Goal: Contribute content: Add original content to the website for others to see

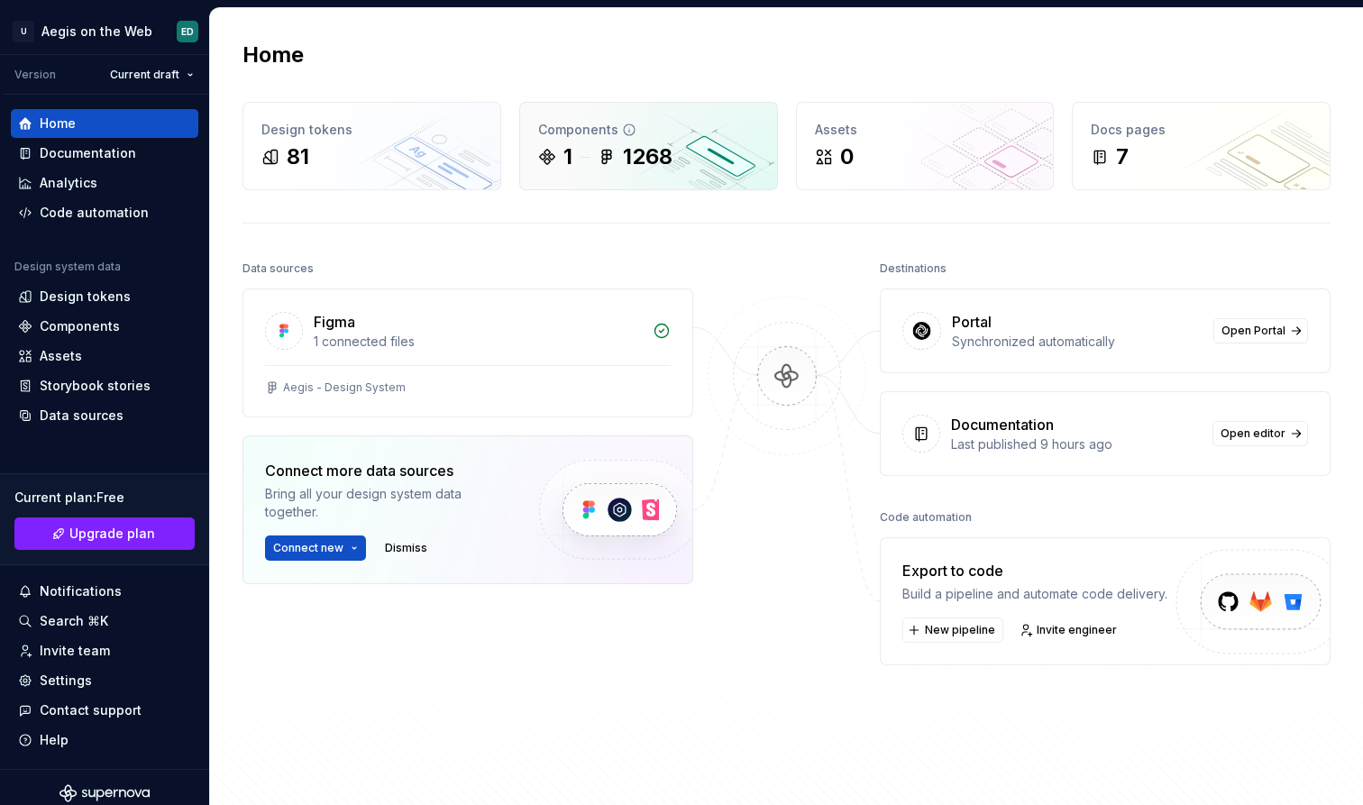
click at [652, 136] on div "Components" at bounding box center [648, 130] width 221 height 18
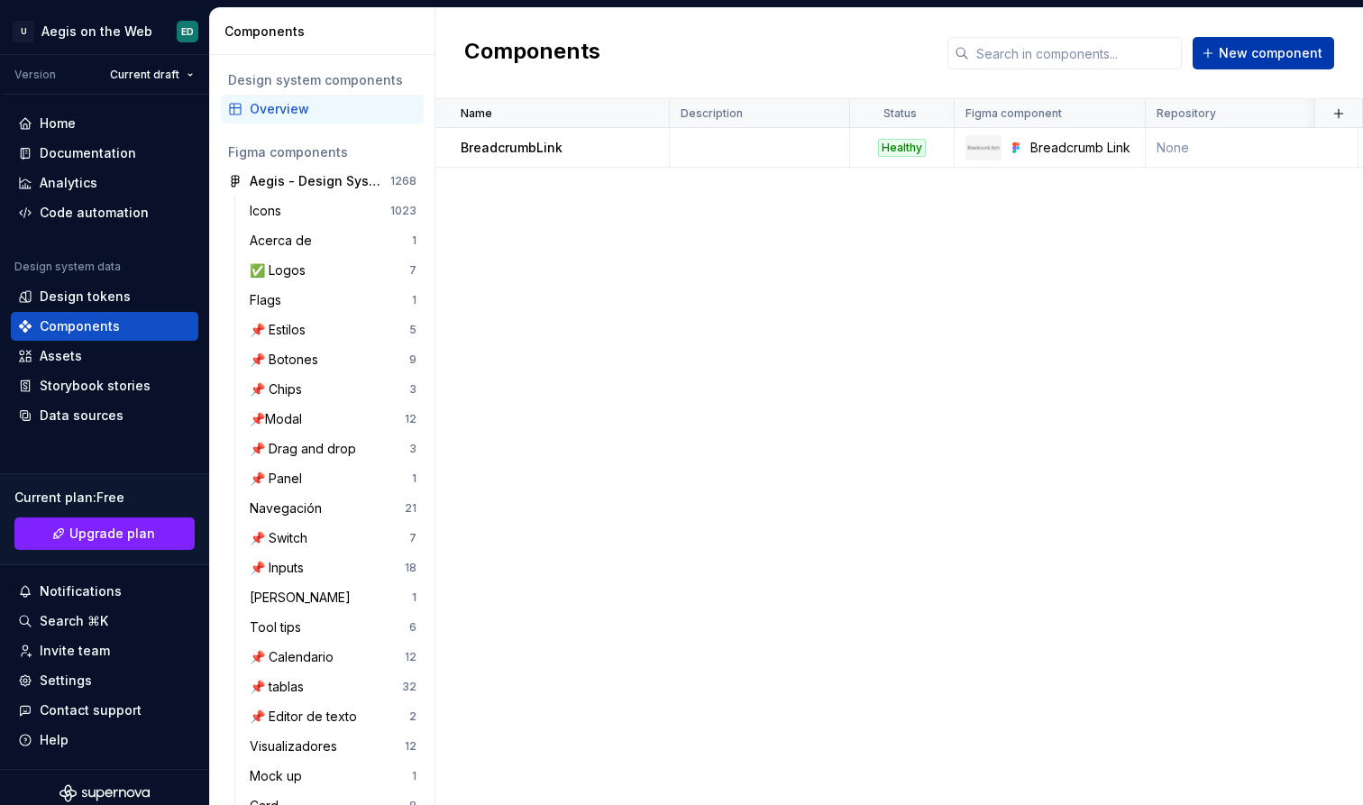
click at [1293, 48] on span "New component" at bounding box center [1271, 53] width 104 height 18
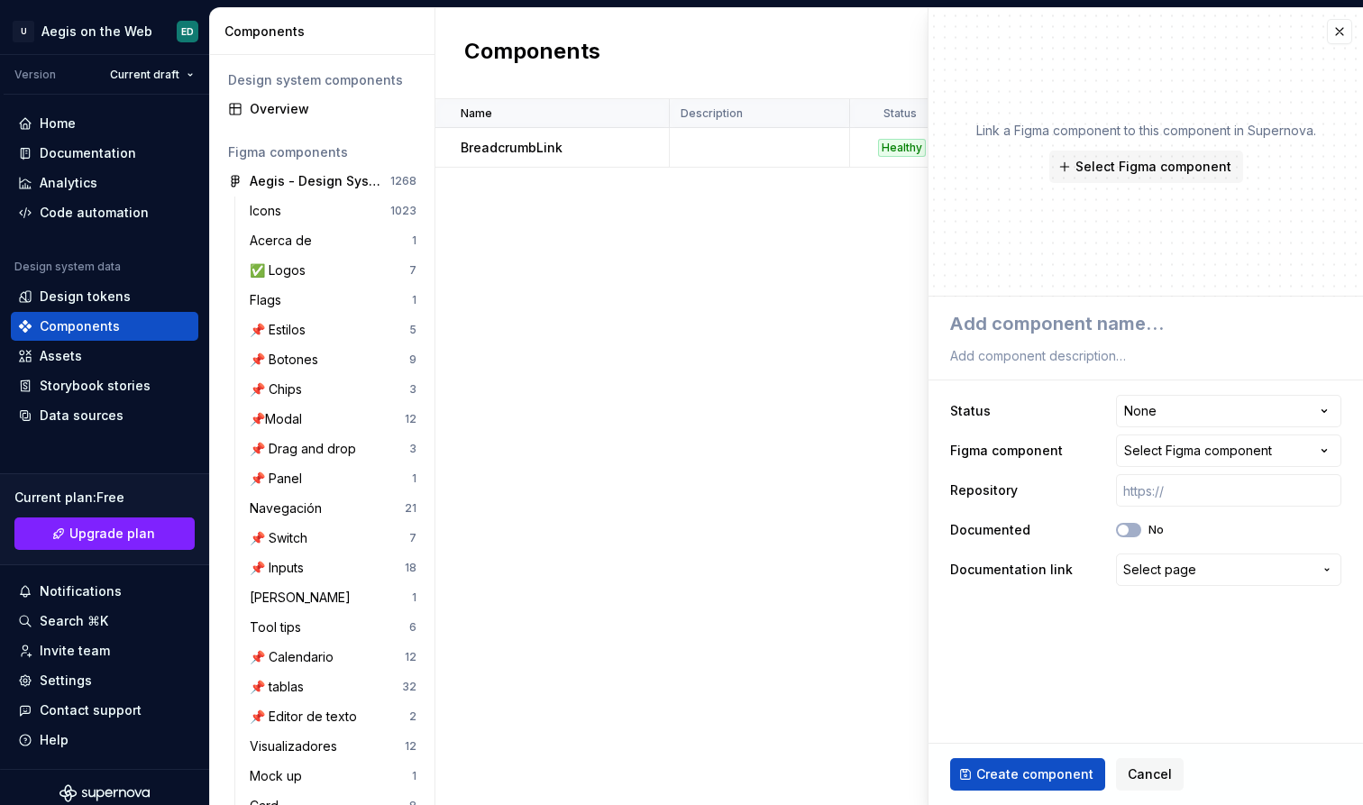
type textarea "*"
type textarea "B"
type textarea "*"
type textarea "Br"
type textarea "*"
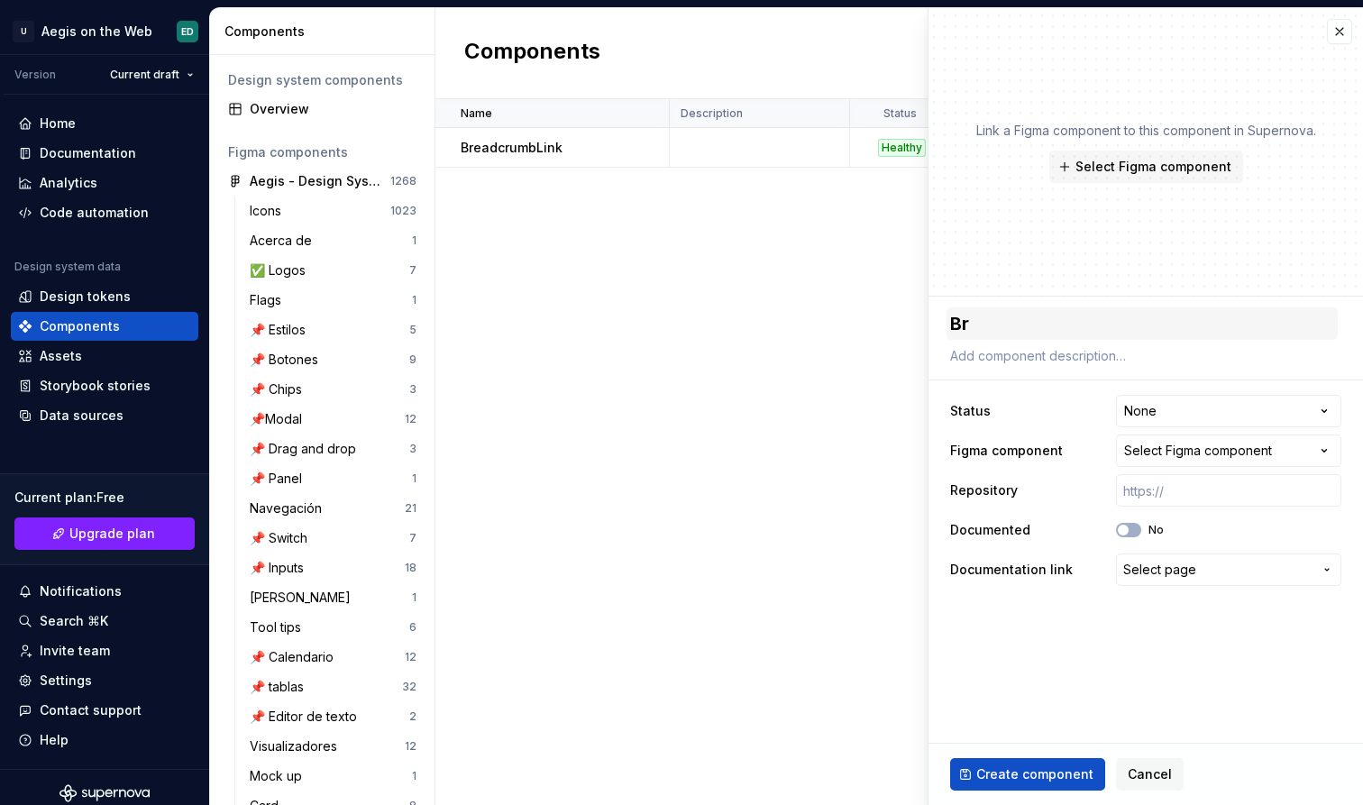
type textarea "Bre"
type textarea "*"
type textarea "Brea"
type textarea "*"
type textarea "Bread"
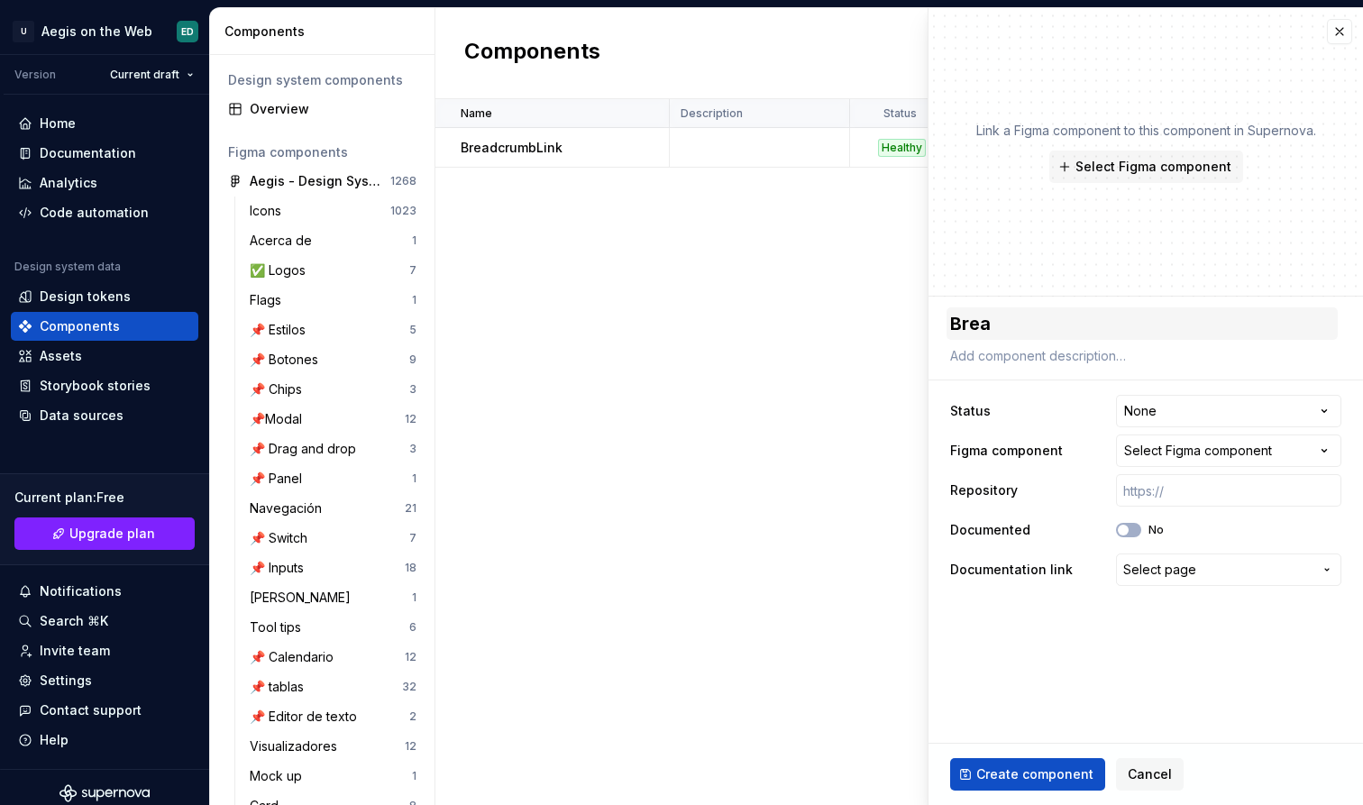
type textarea "*"
type textarea "Breadc"
type textarea "*"
type textarea "Breadcr"
type textarea "*"
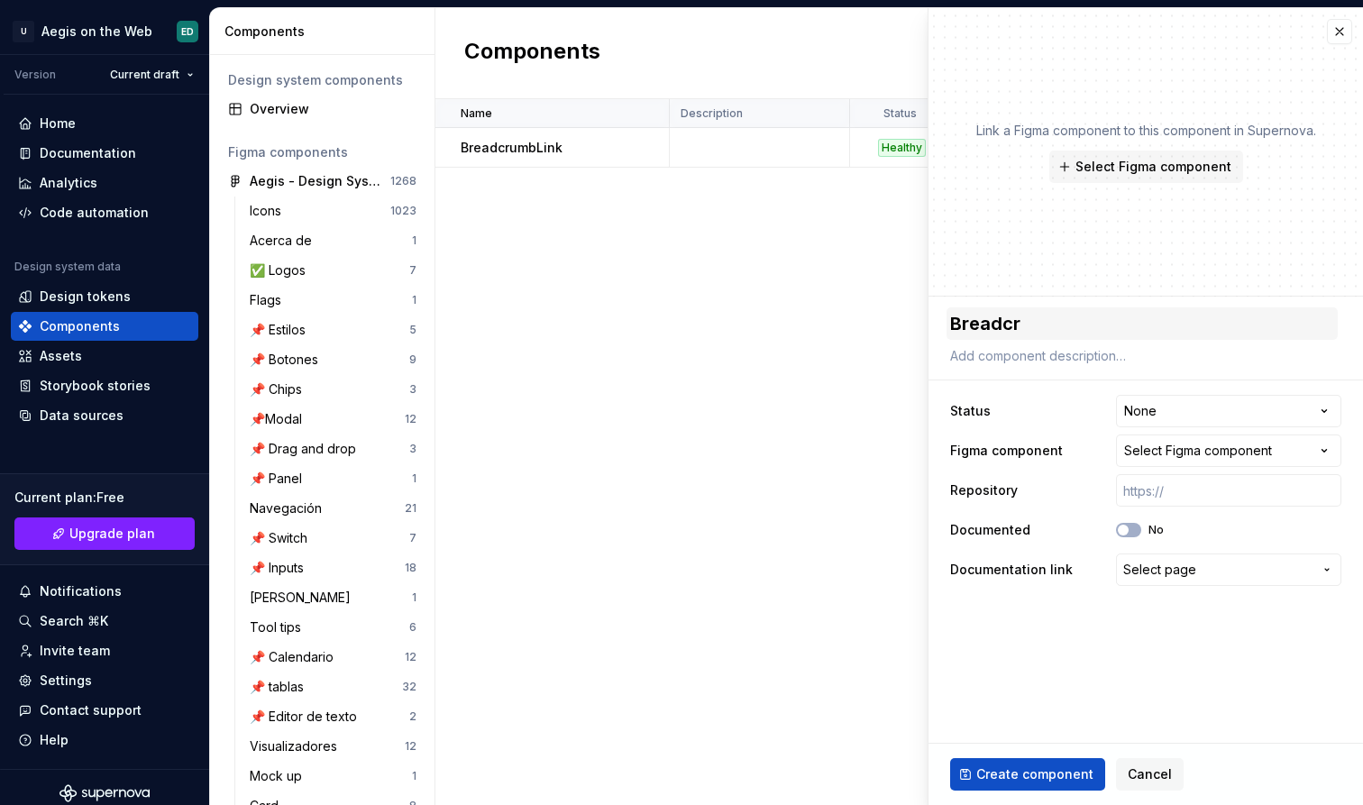
type textarea "Breadcru"
type textarea "*"
type textarea "Breadcrum"
type textarea "*"
type textarea "Breadcrumb"
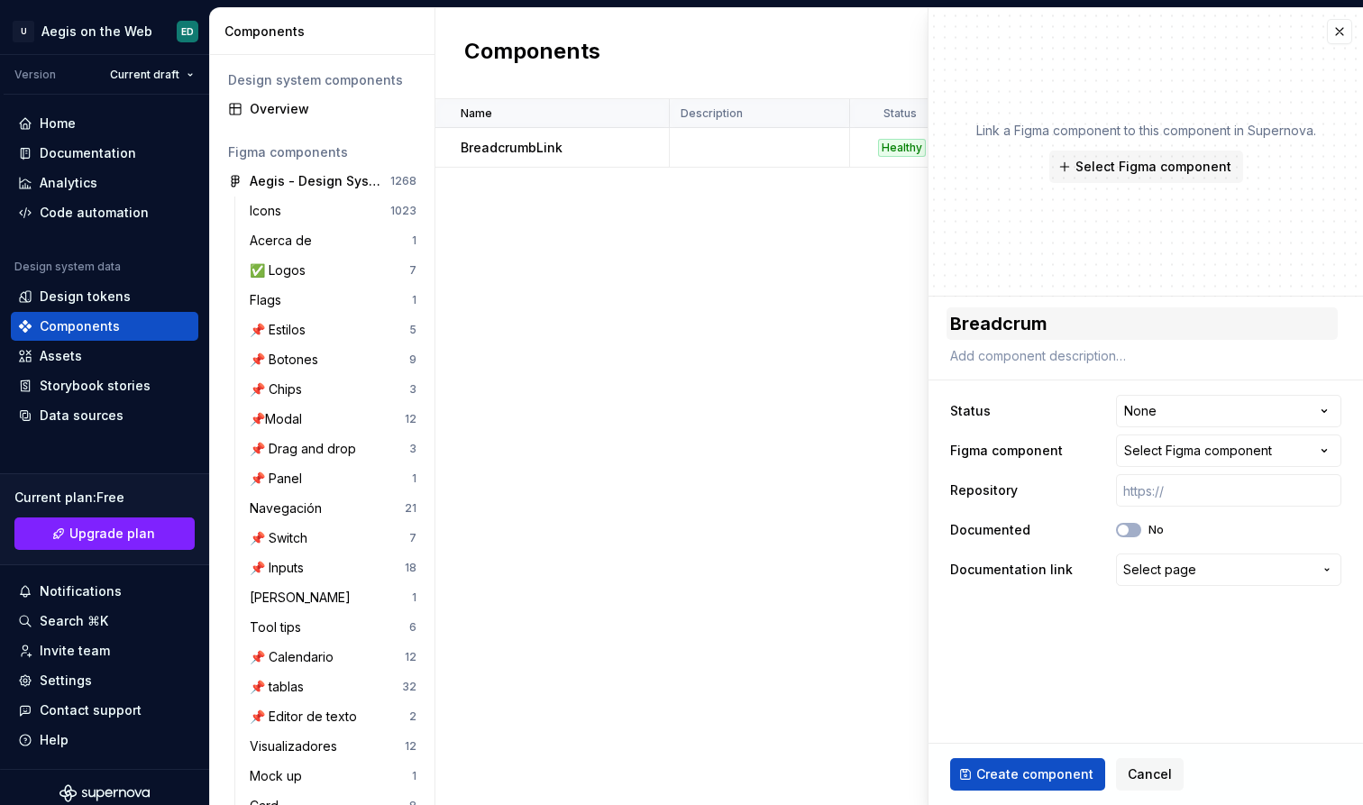
type textarea "*"
type textarea "Breadcrumb"
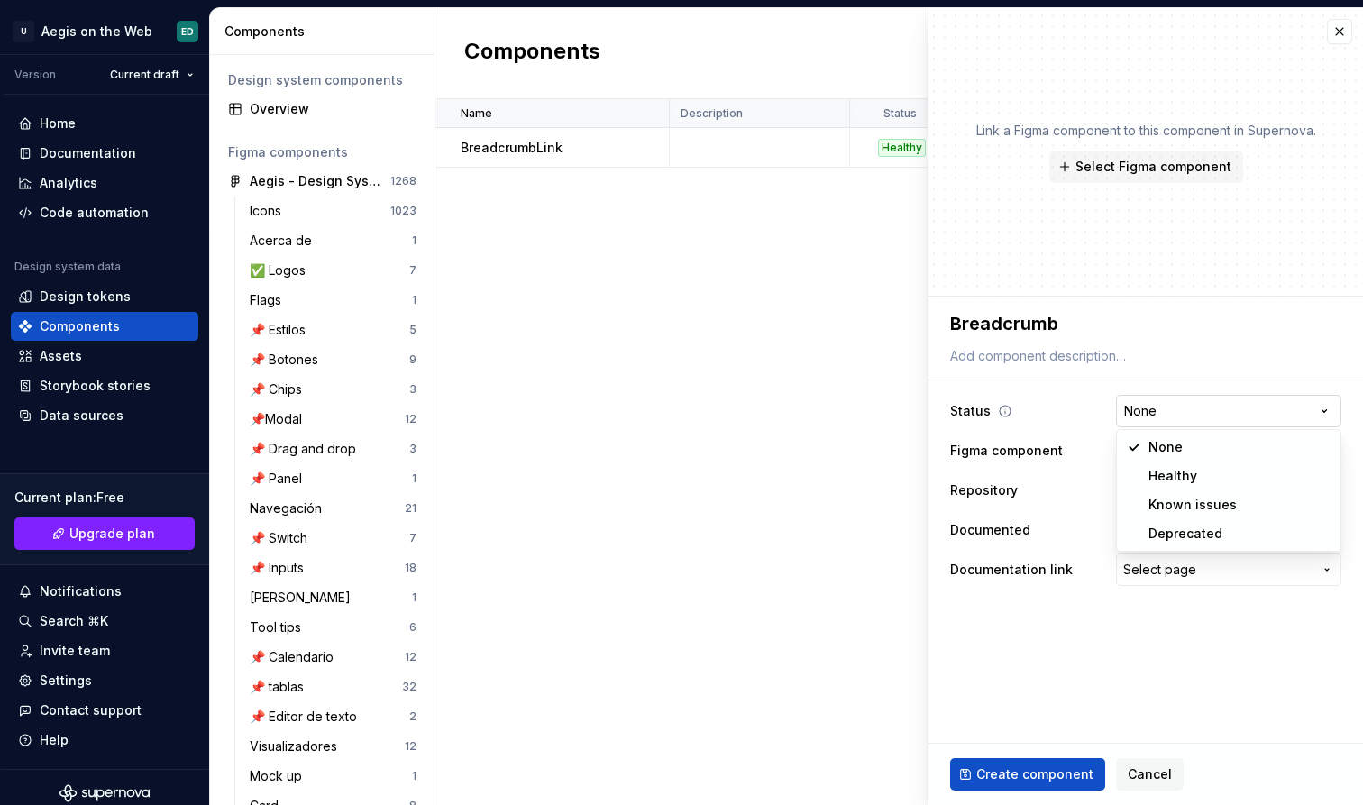
click at [1185, 406] on html "U Aegis on the Web ED Version Current draft Home Documentation Analytics Code a…" at bounding box center [681, 402] width 1363 height 805
select select "**********"
type textarea "*"
click at [1188, 453] on div "Select Figma component" at bounding box center [1198, 451] width 148 height 18
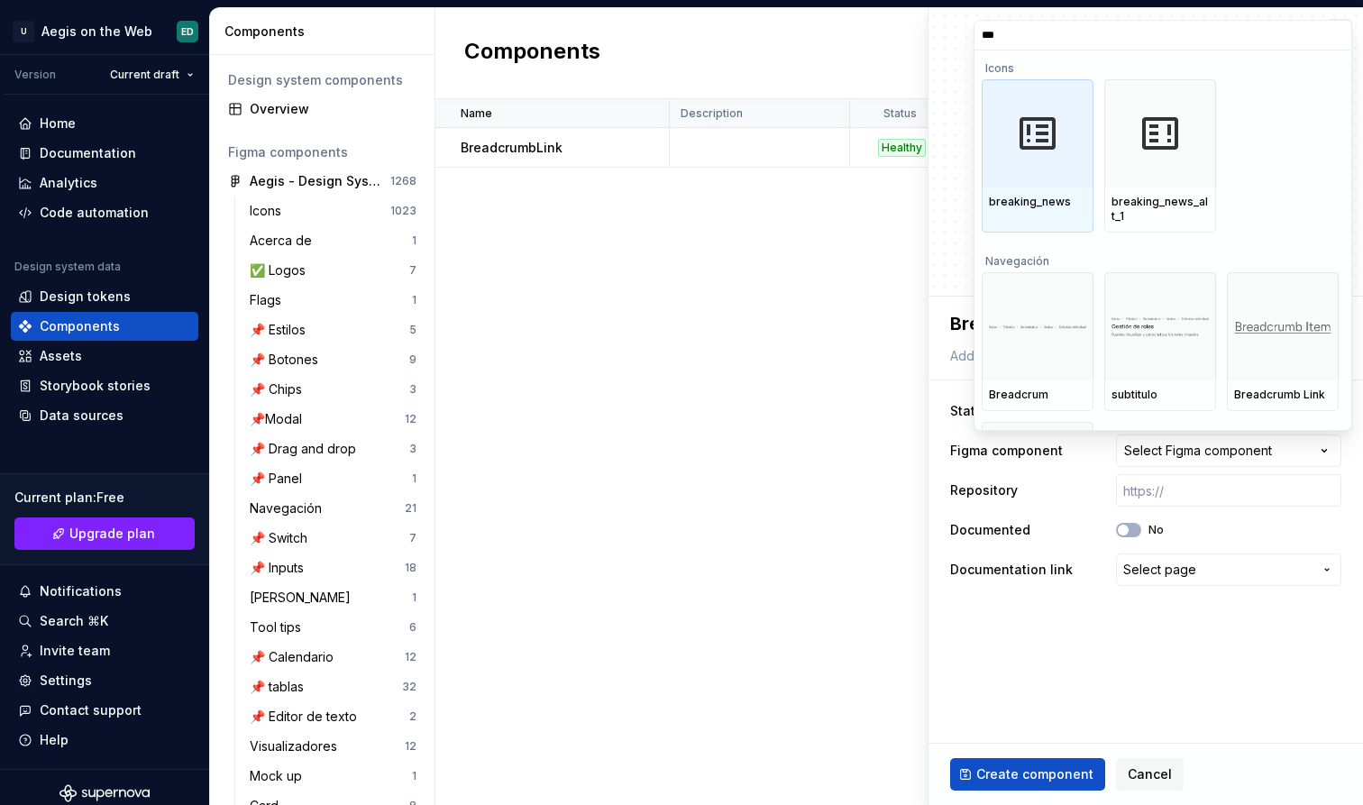
type input "****"
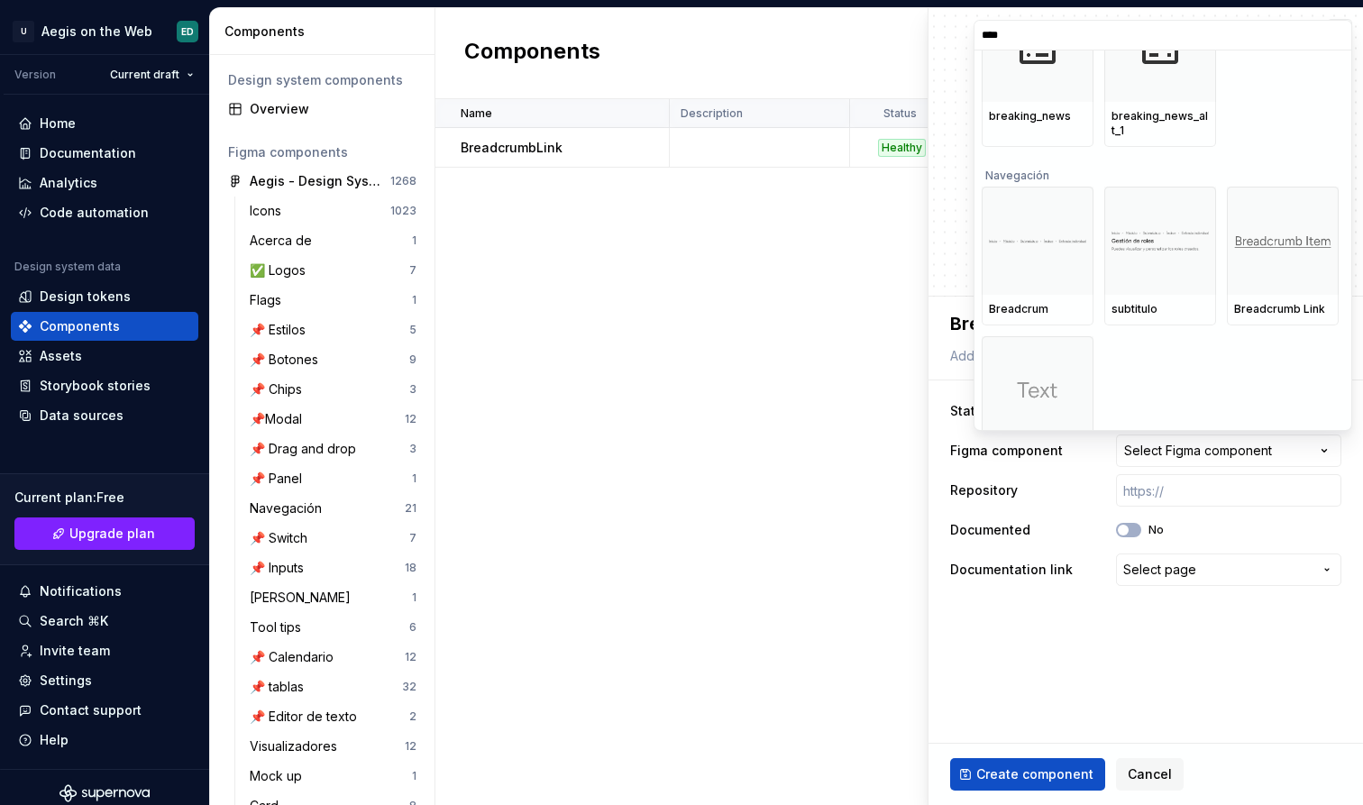
scroll to position [89, 0]
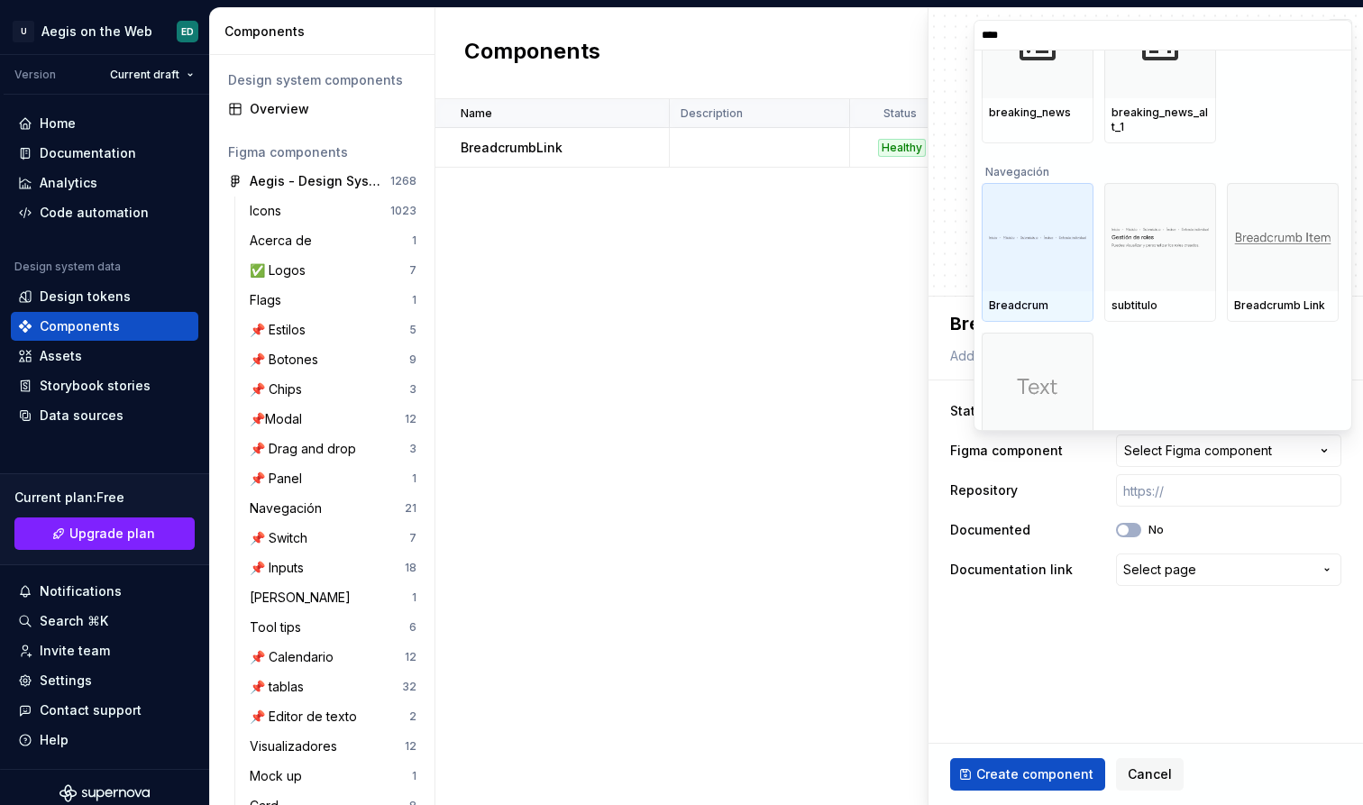
click at [1047, 280] on div at bounding box center [1038, 237] width 112 height 108
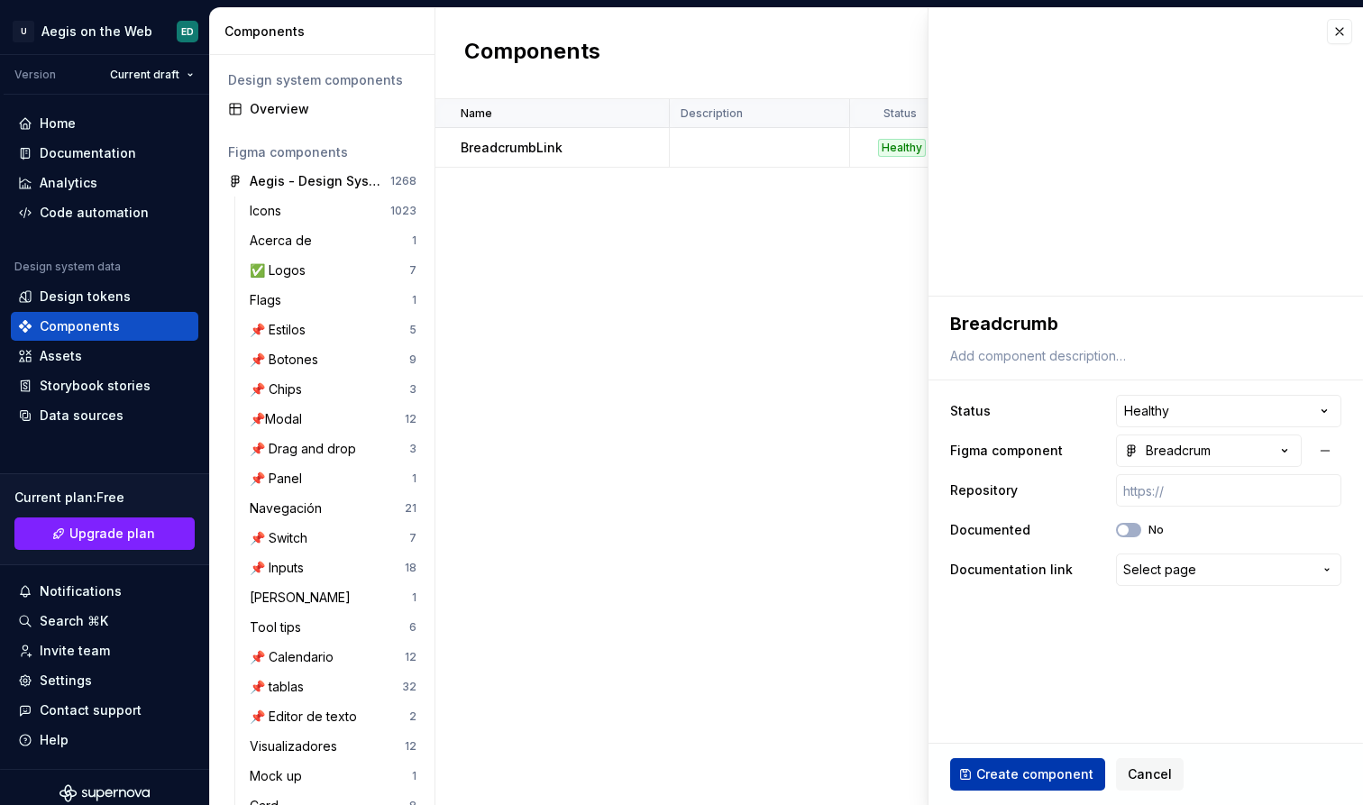
click at [1068, 773] on span "Create component" at bounding box center [1034, 774] width 117 height 18
type textarea "*"
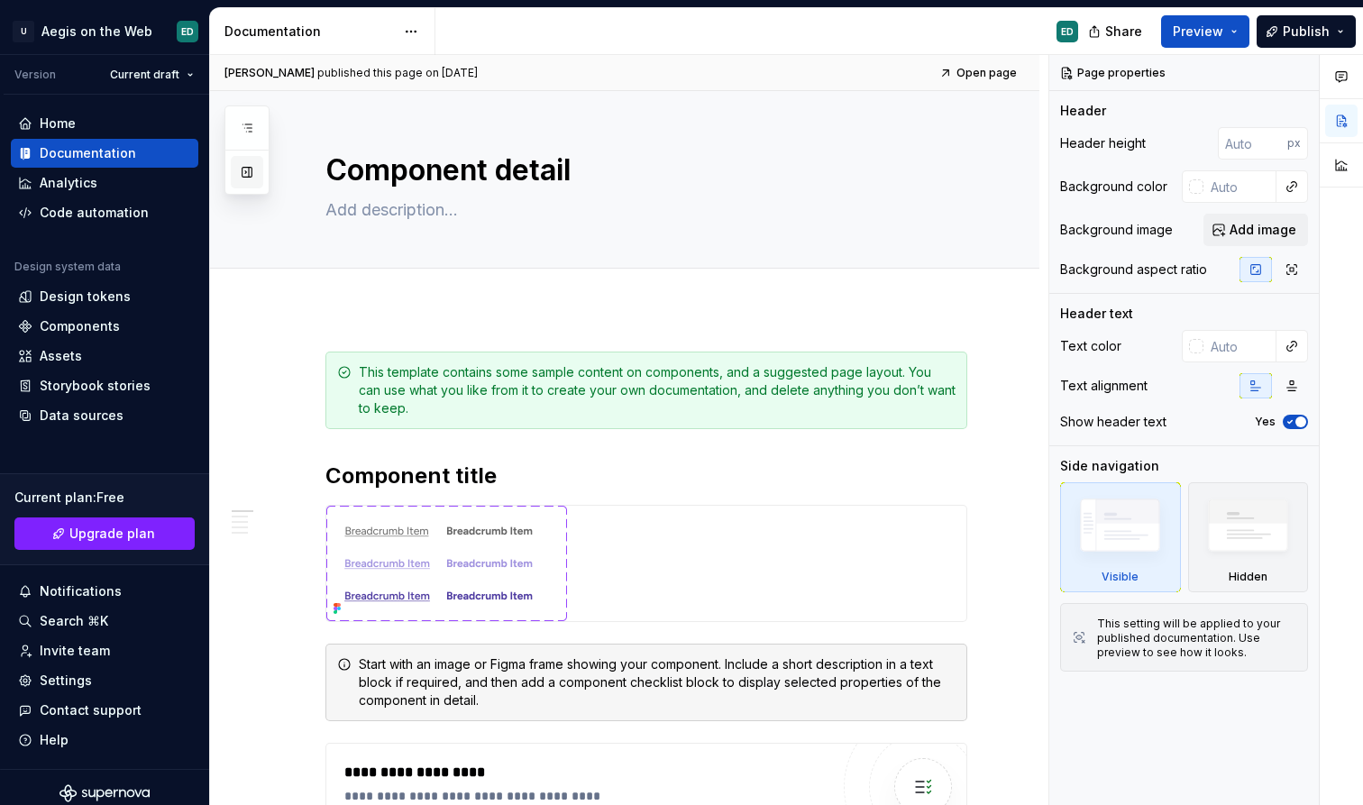
click at [252, 169] on button "button" at bounding box center [247, 172] width 32 height 32
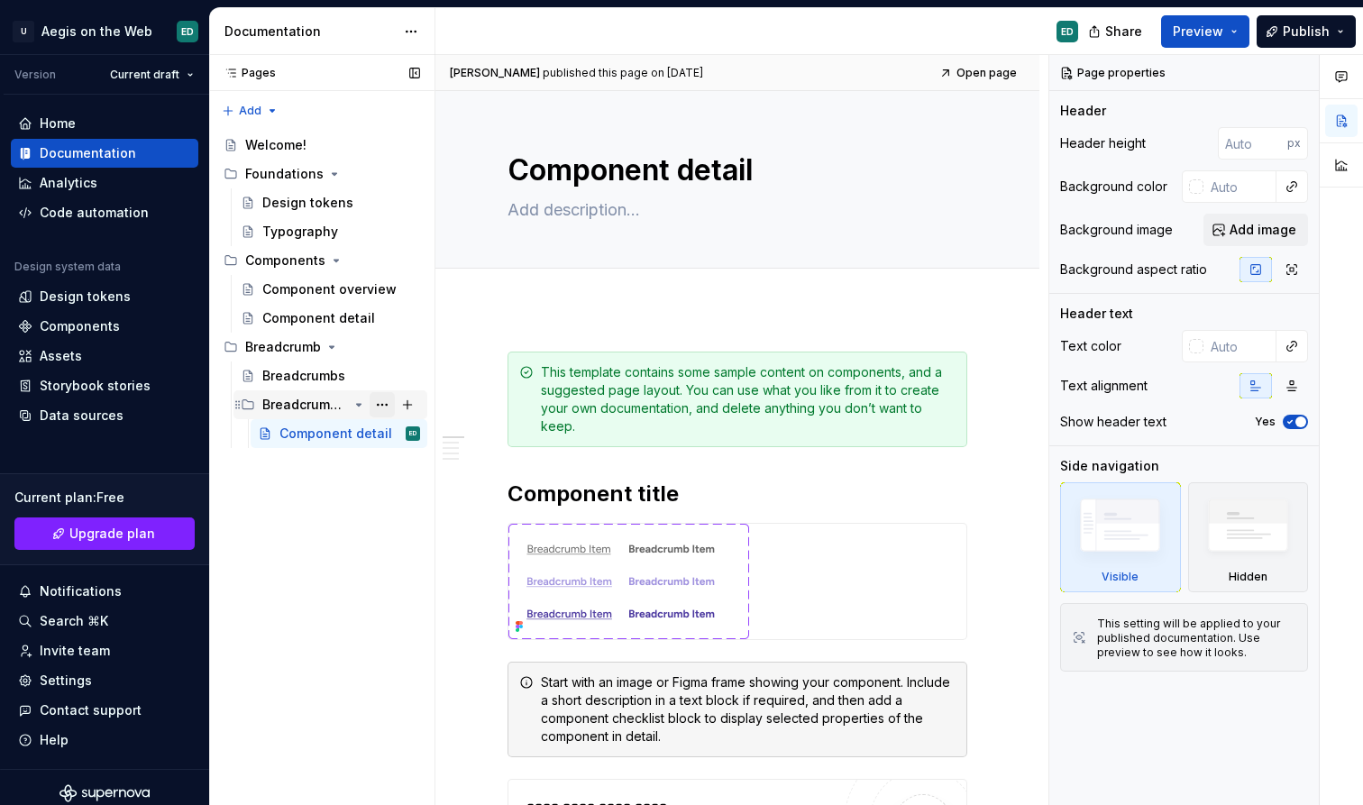
click at [379, 398] on button "Page tree" at bounding box center [382, 404] width 25 height 25
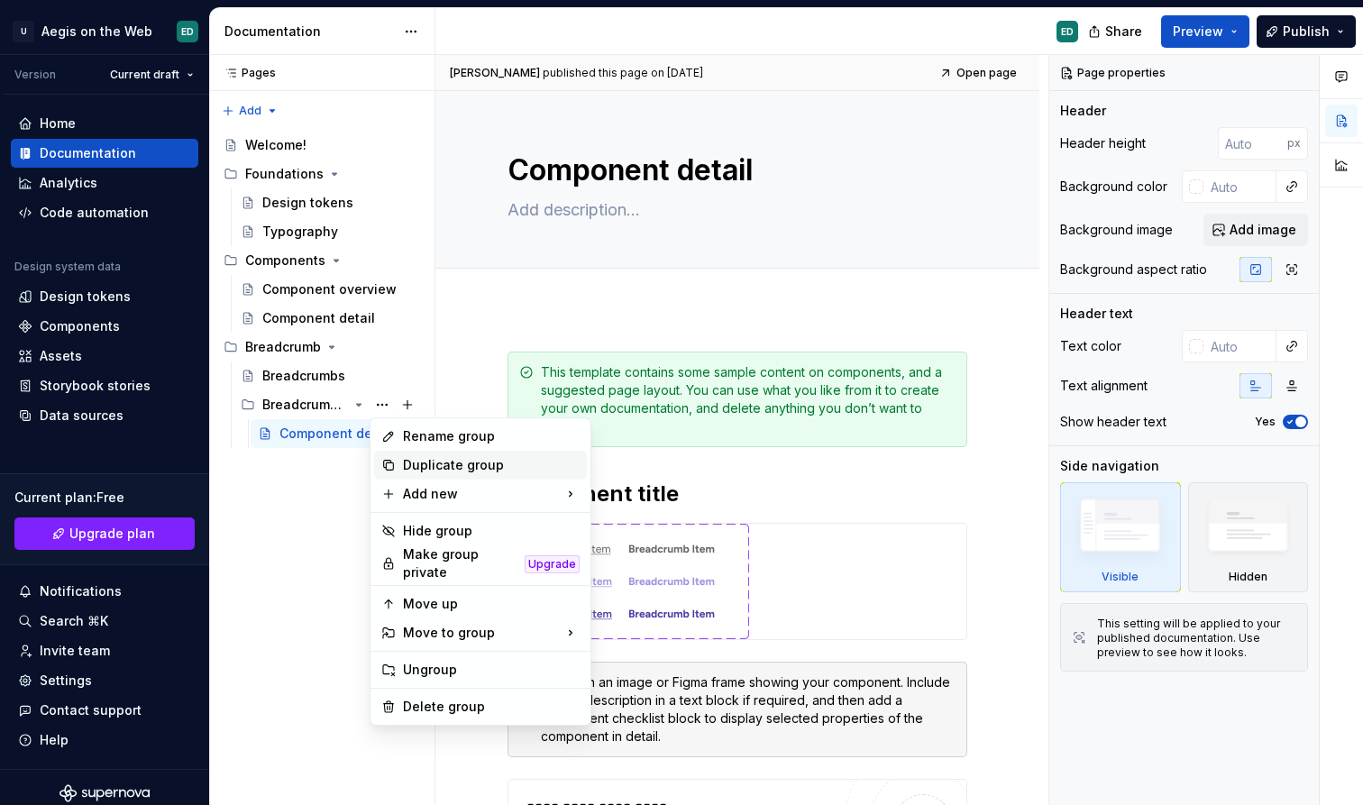
click at [422, 471] on div "Duplicate group" at bounding box center [491, 465] width 177 height 18
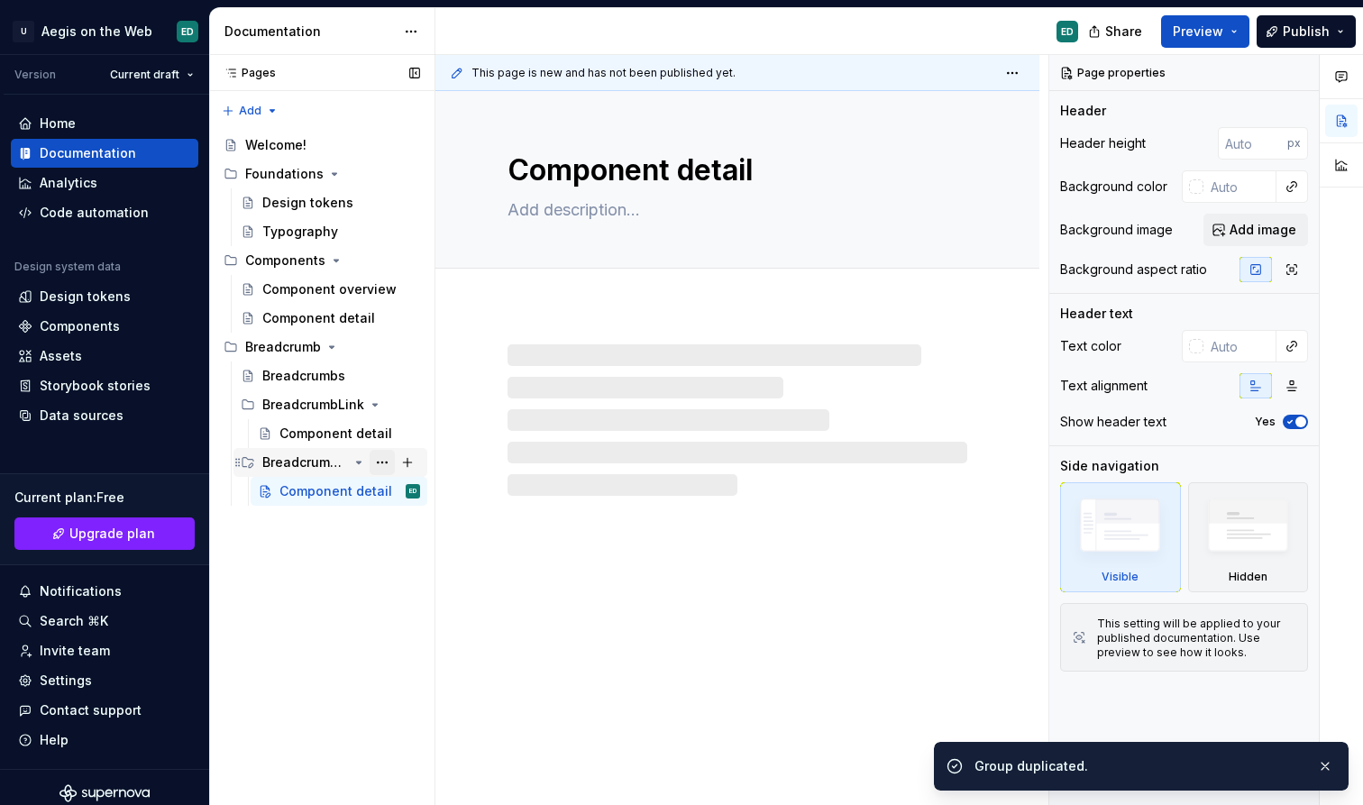
click at [373, 463] on button "Page tree" at bounding box center [382, 462] width 25 height 25
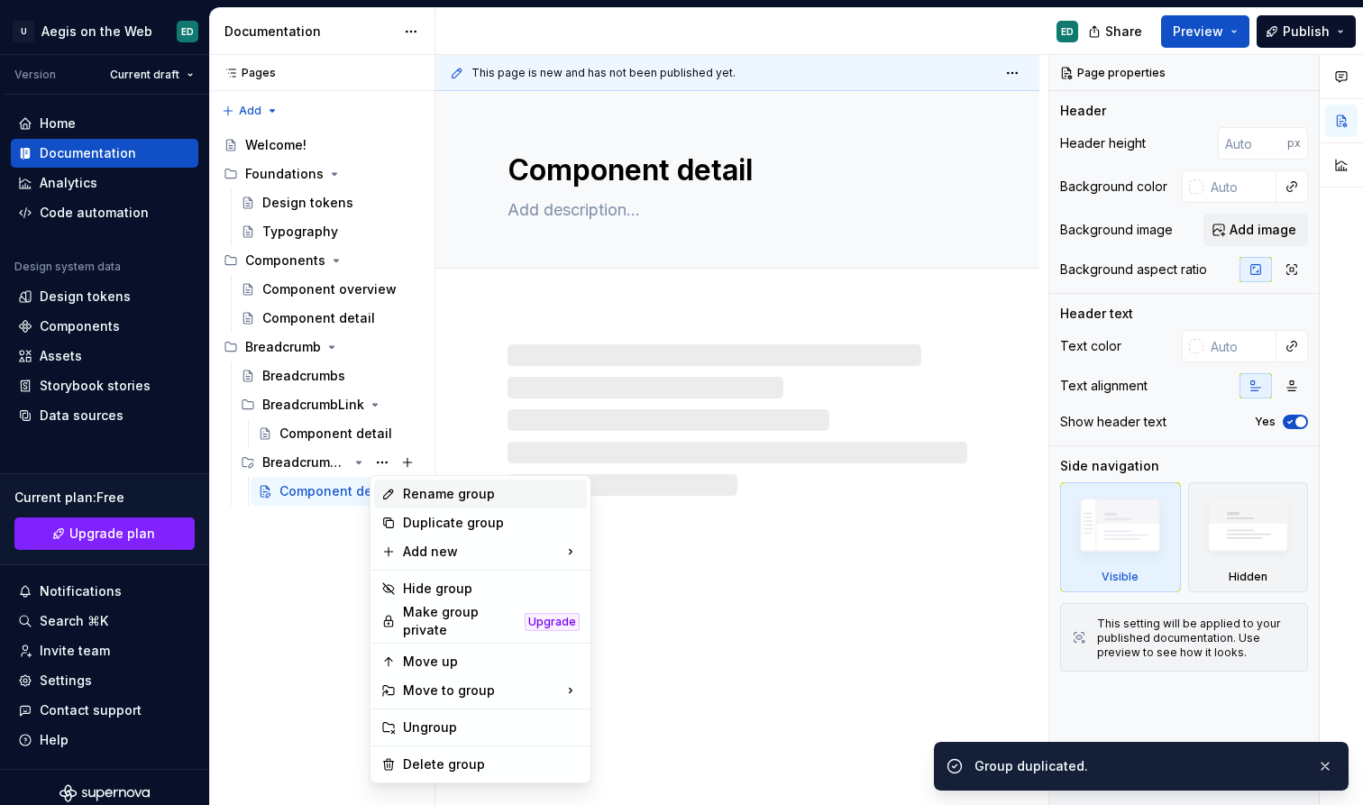
click at [430, 496] on div "Rename group" at bounding box center [491, 494] width 177 height 18
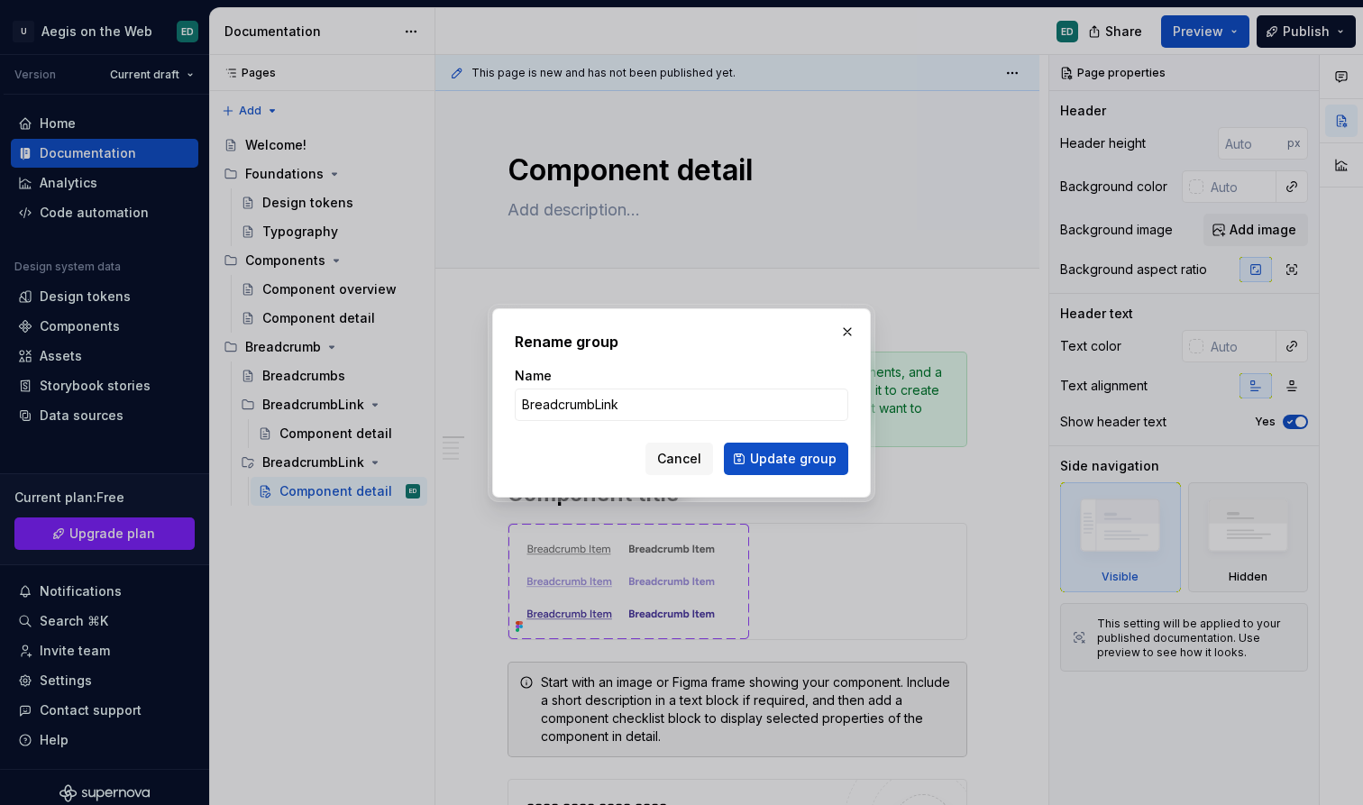
type textarea "*"
type input "Breadcrumb"
click at [752, 460] on button "Update group" at bounding box center [786, 459] width 124 height 32
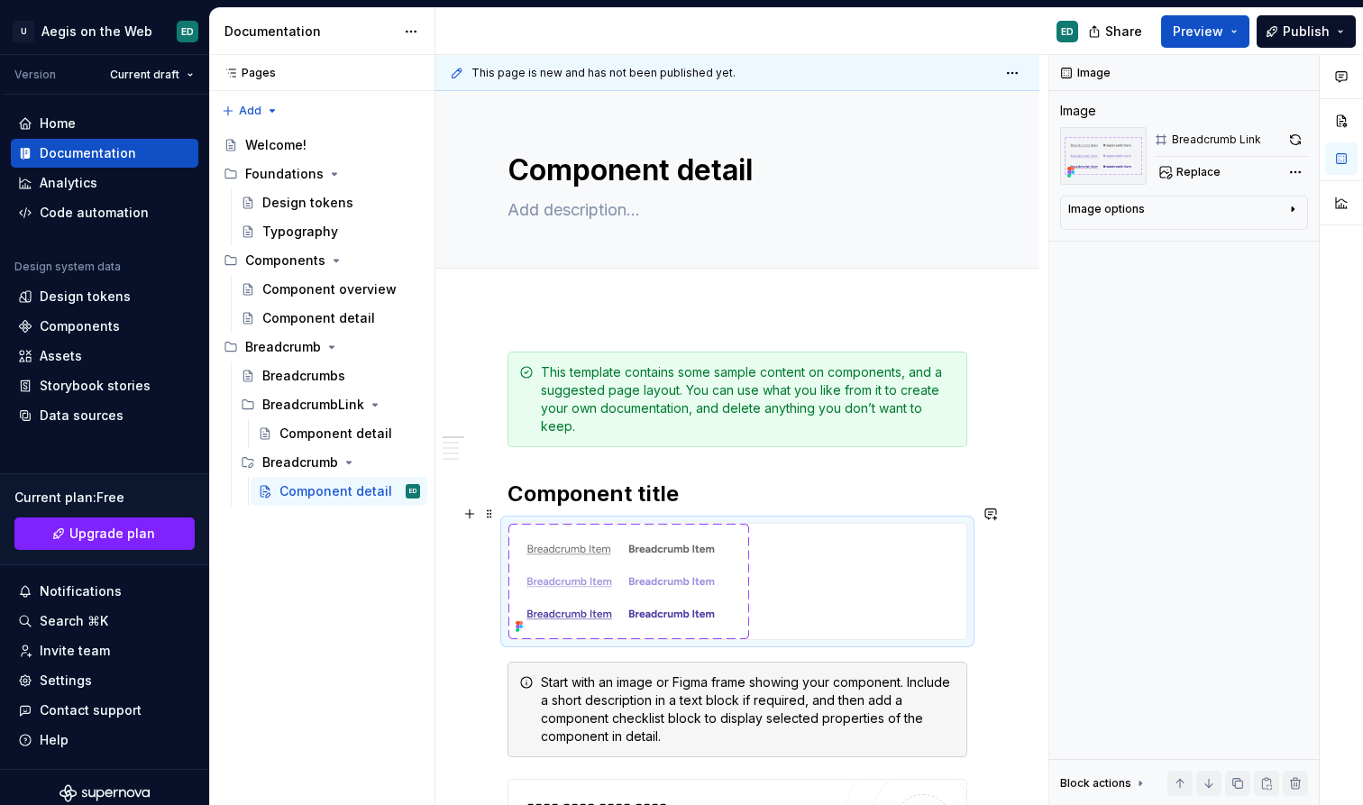
click at [622, 540] on img at bounding box center [628, 581] width 241 height 115
click at [647, 545] on img at bounding box center [628, 581] width 241 height 115
click at [1290, 133] on button "button" at bounding box center [1295, 139] width 25 height 25
click at [1284, 207] on div "Image options" at bounding box center [1176, 213] width 217 height 22
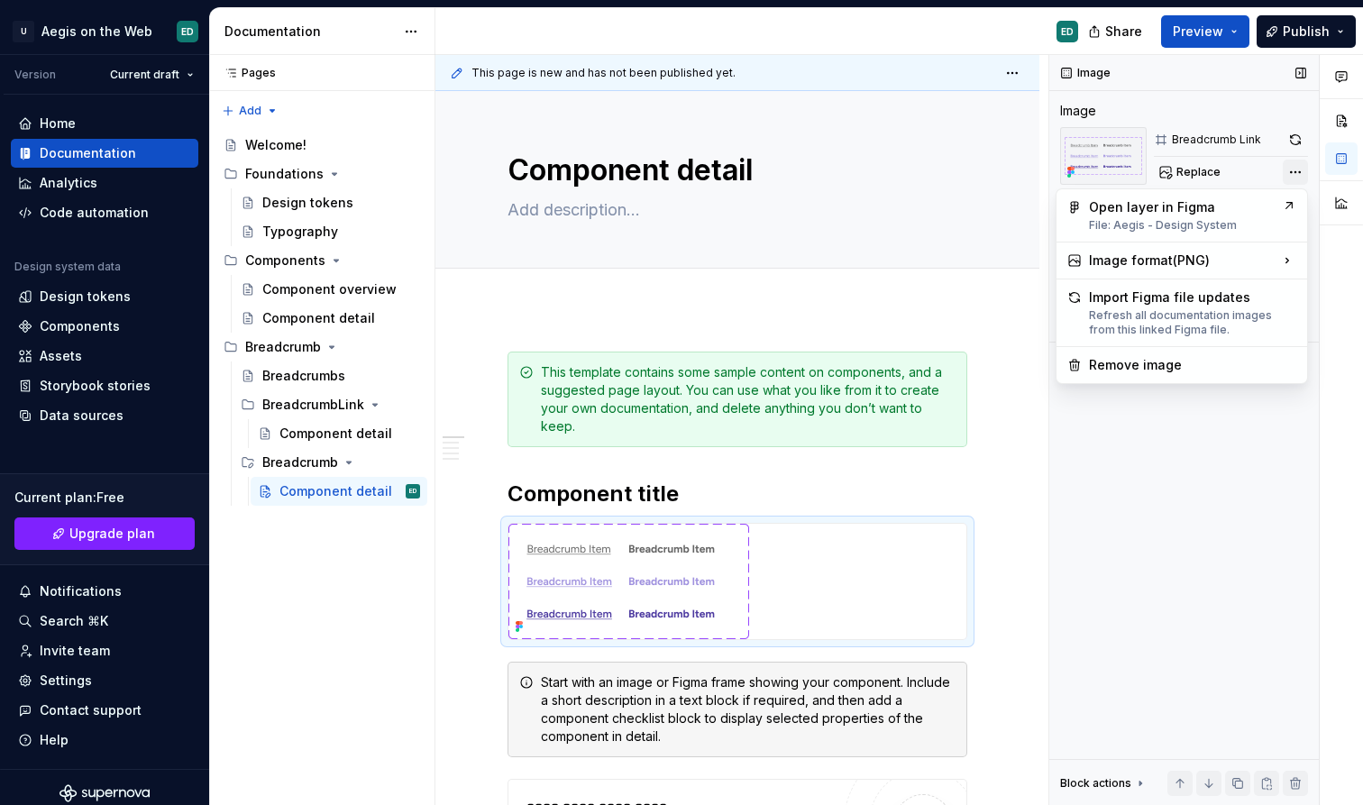
click at [1292, 168] on div "Comments Open comments No comments yet Select ‘Comment’ from the block context …" at bounding box center [1206, 430] width 314 height 751
click at [1249, 354] on div "Remove image" at bounding box center [1181, 365] width 243 height 29
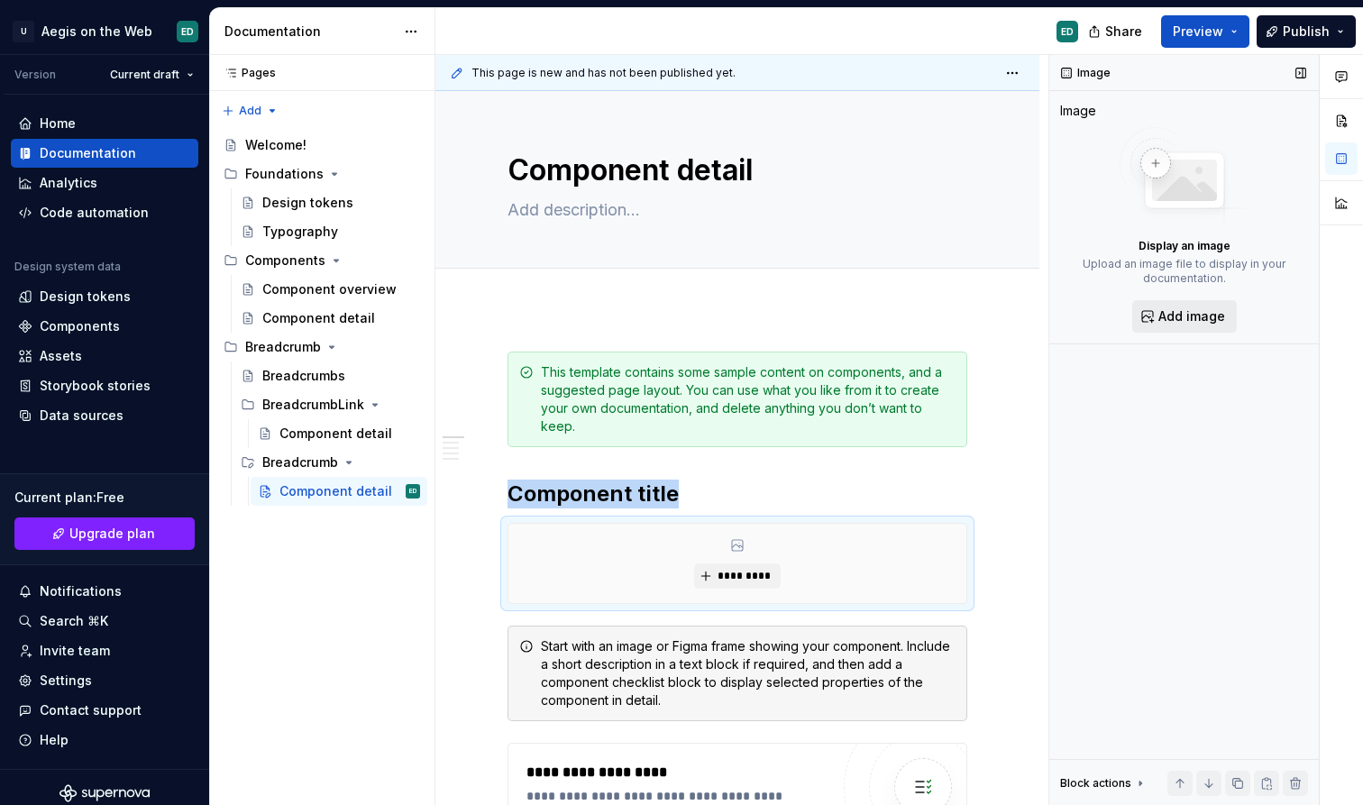
click at [1187, 326] on button "Add image" at bounding box center [1184, 316] width 105 height 32
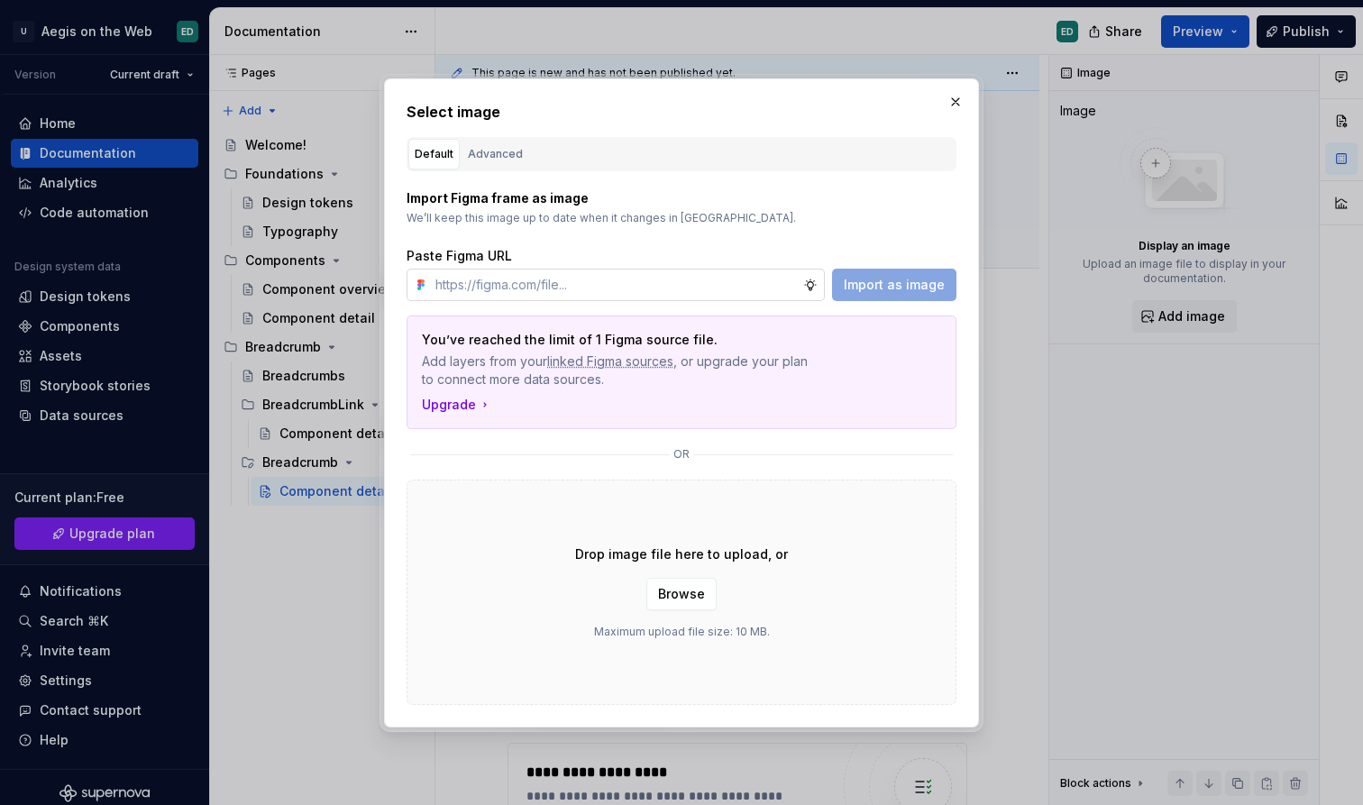
type textarea "*"
type input "https://www.figma.com/design/oWLeTQd6ed3HpgBfgVPn9z/Aegis---Design-System?node-…"
click at [924, 285] on span "Import as image" at bounding box center [894, 285] width 101 height 18
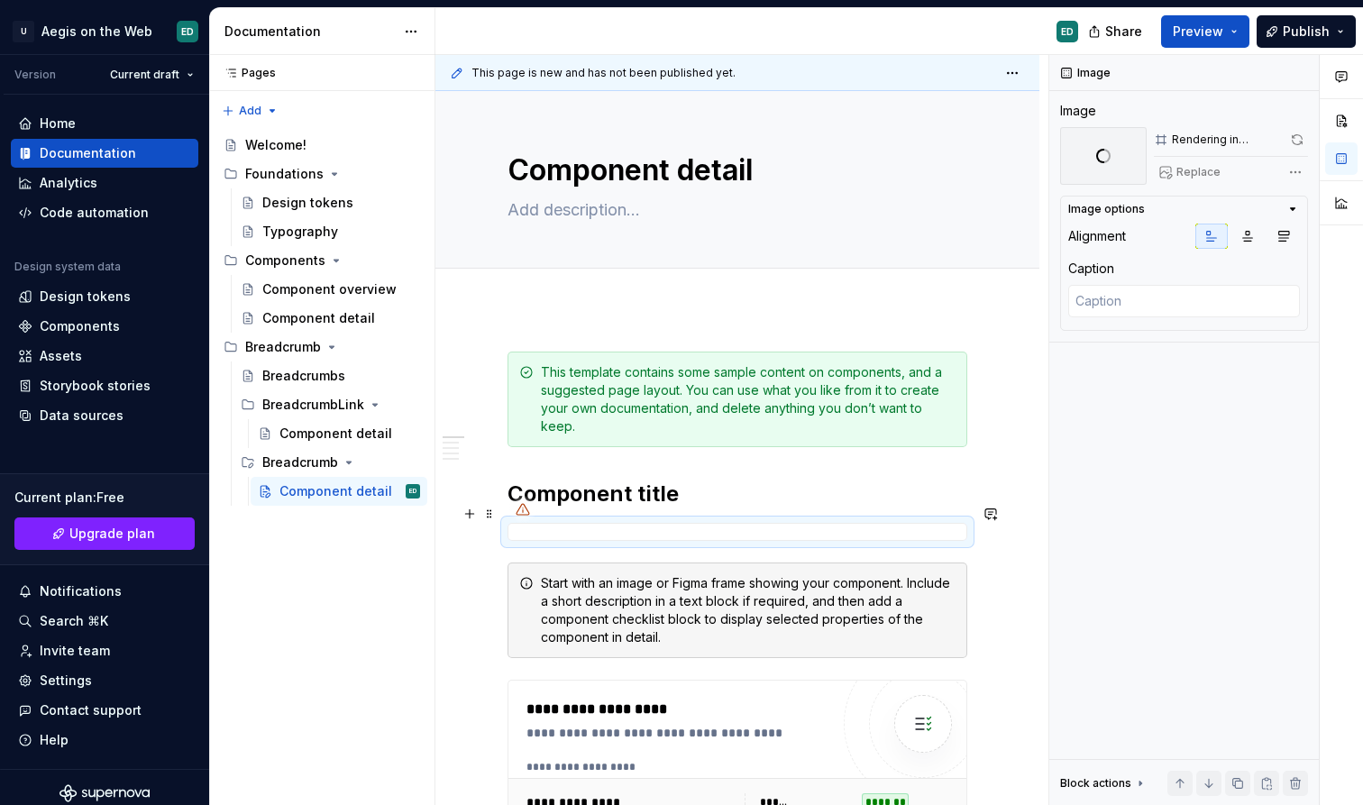
click at [568, 523] on div at bounding box center [738, 532] width 460 height 18
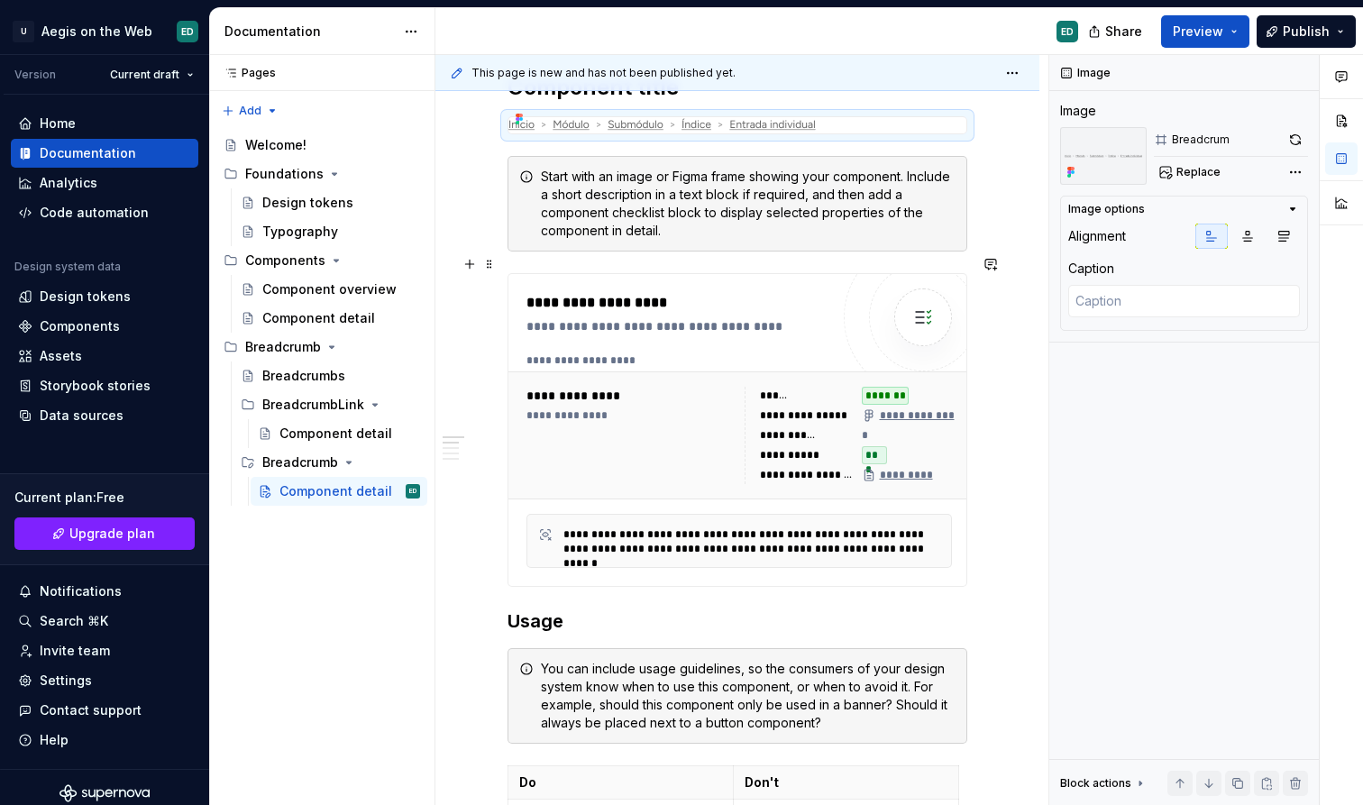
scroll to position [418, 0]
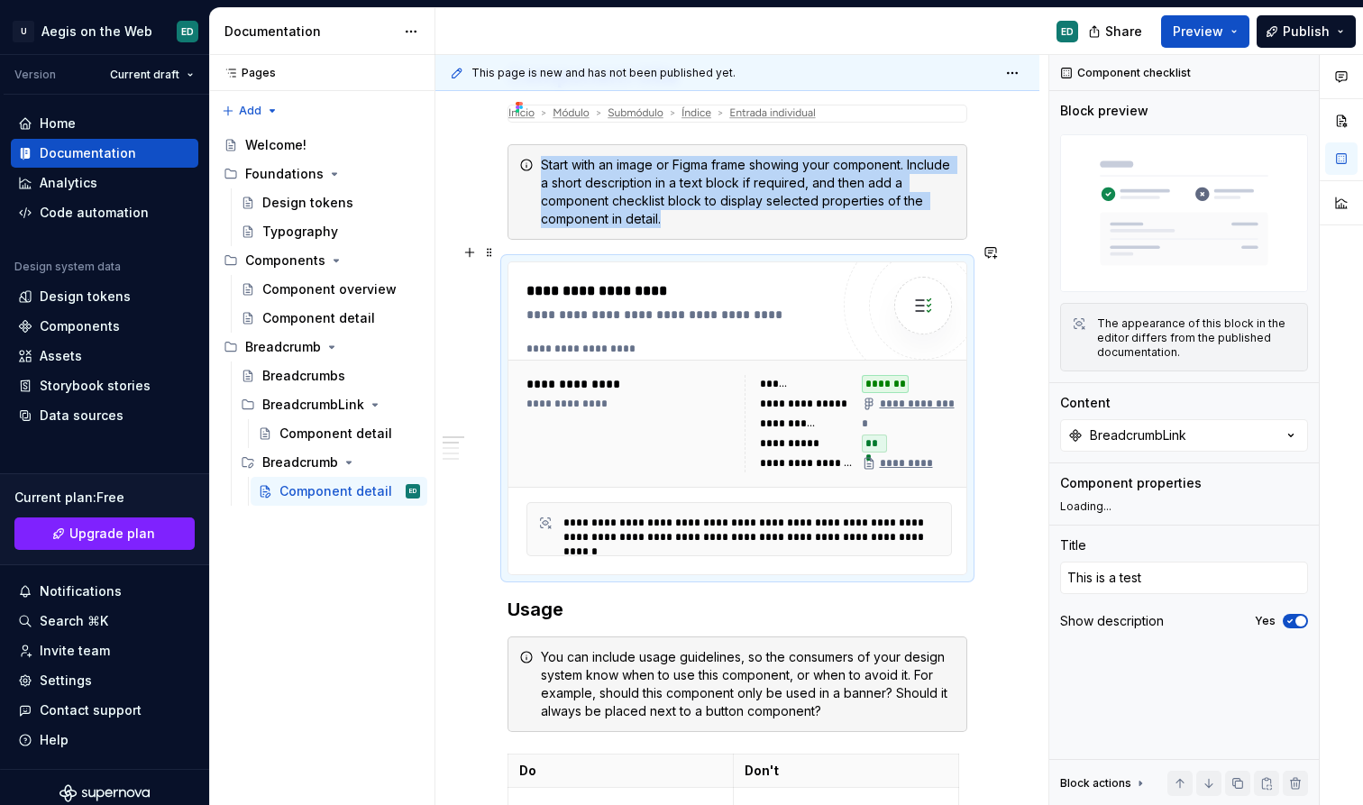
click at [636, 415] on div "**********" at bounding box center [629, 423] width 207 height 97
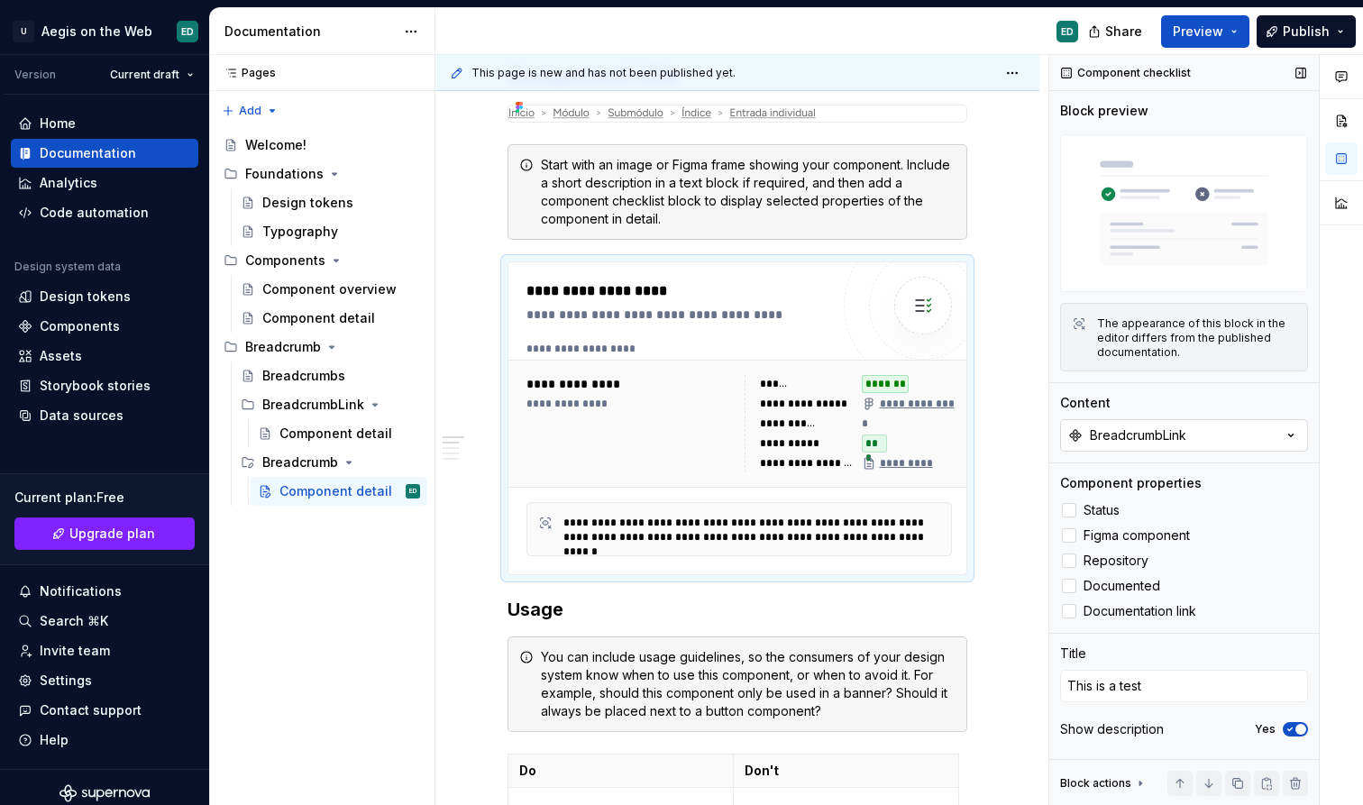
click at [1158, 432] on div "BreadcrumbLink" at bounding box center [1138, 435] width 96 height 18
click at [1121, 535] on div "Breadcrumb" at bounding box center [1109, 538] width 76 height 18
type textarea "*"
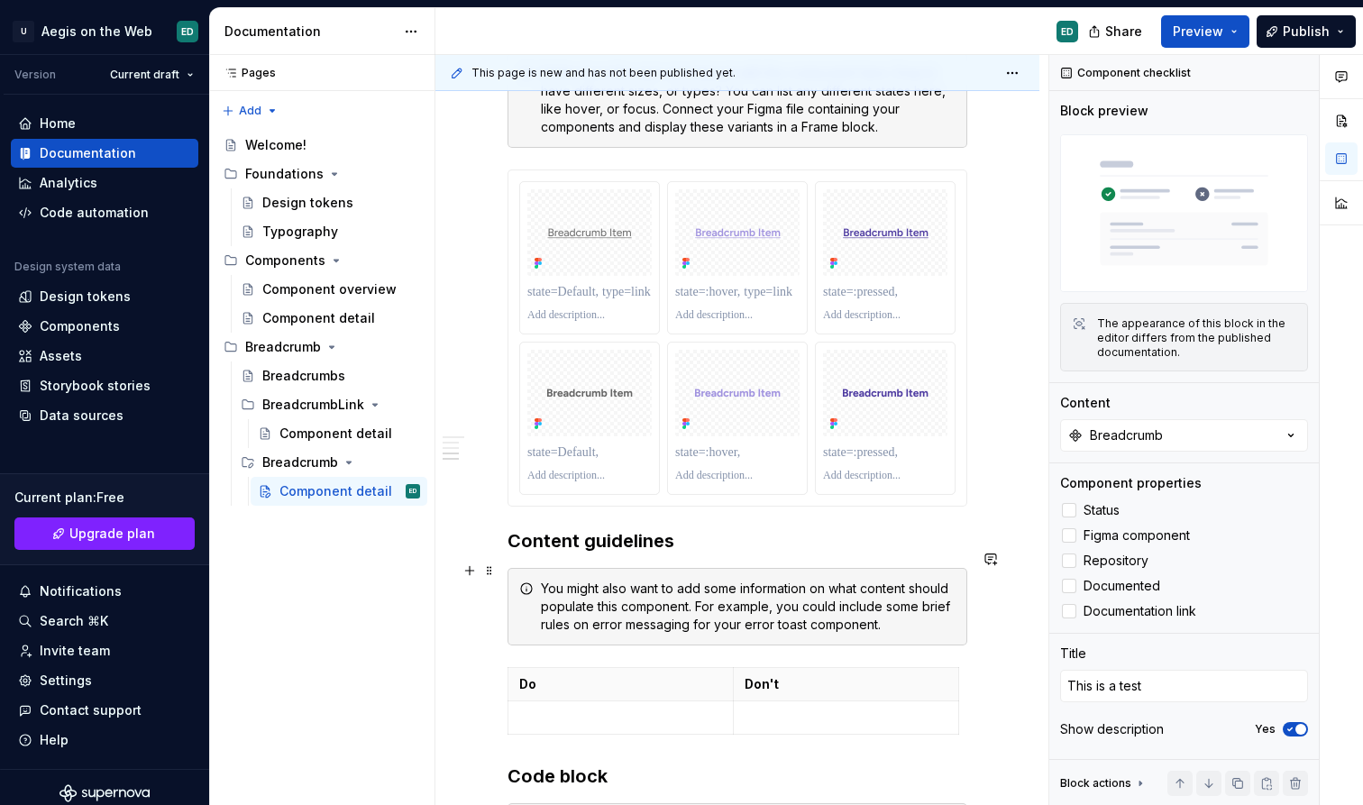
scroll to position [1317, 0]
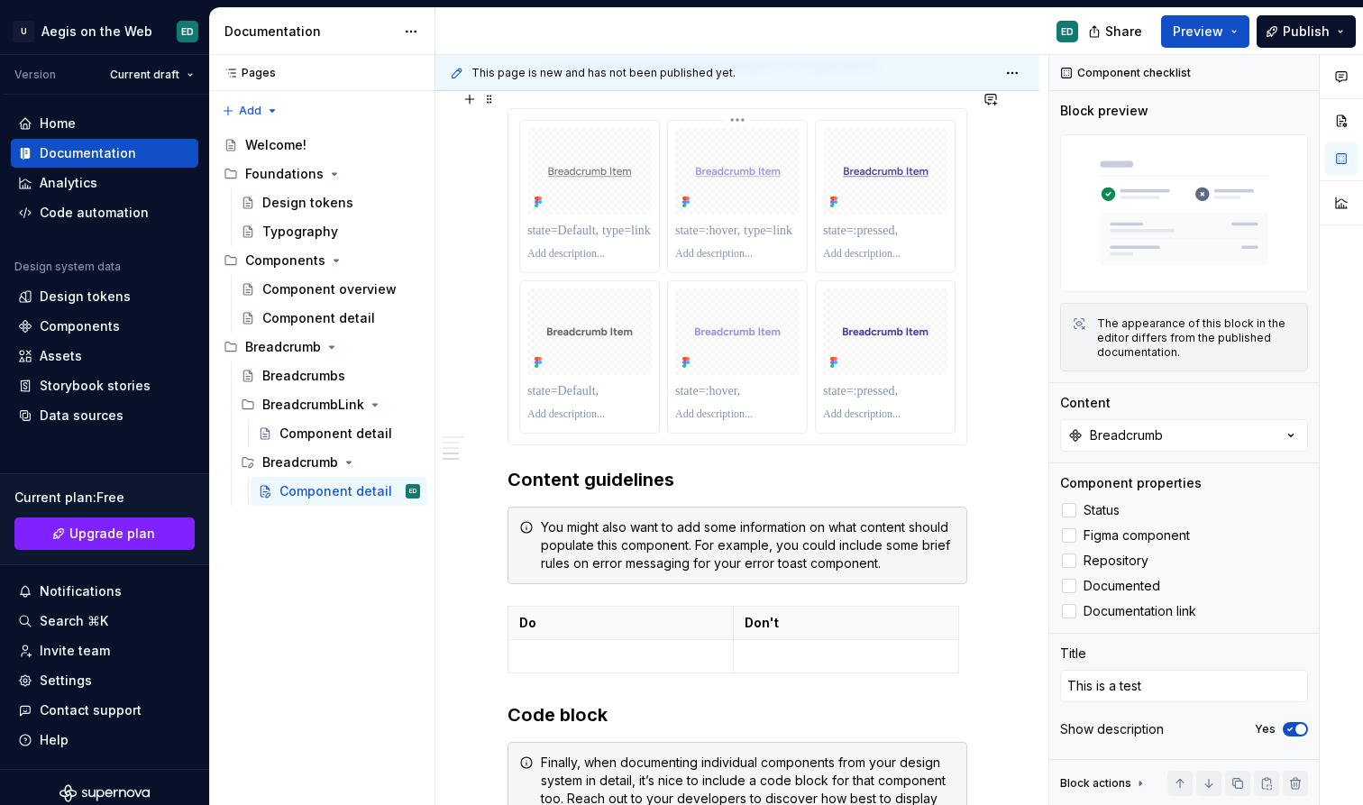
click at [684, 224] on div at bounding box center [737, 230] width 124 height 25
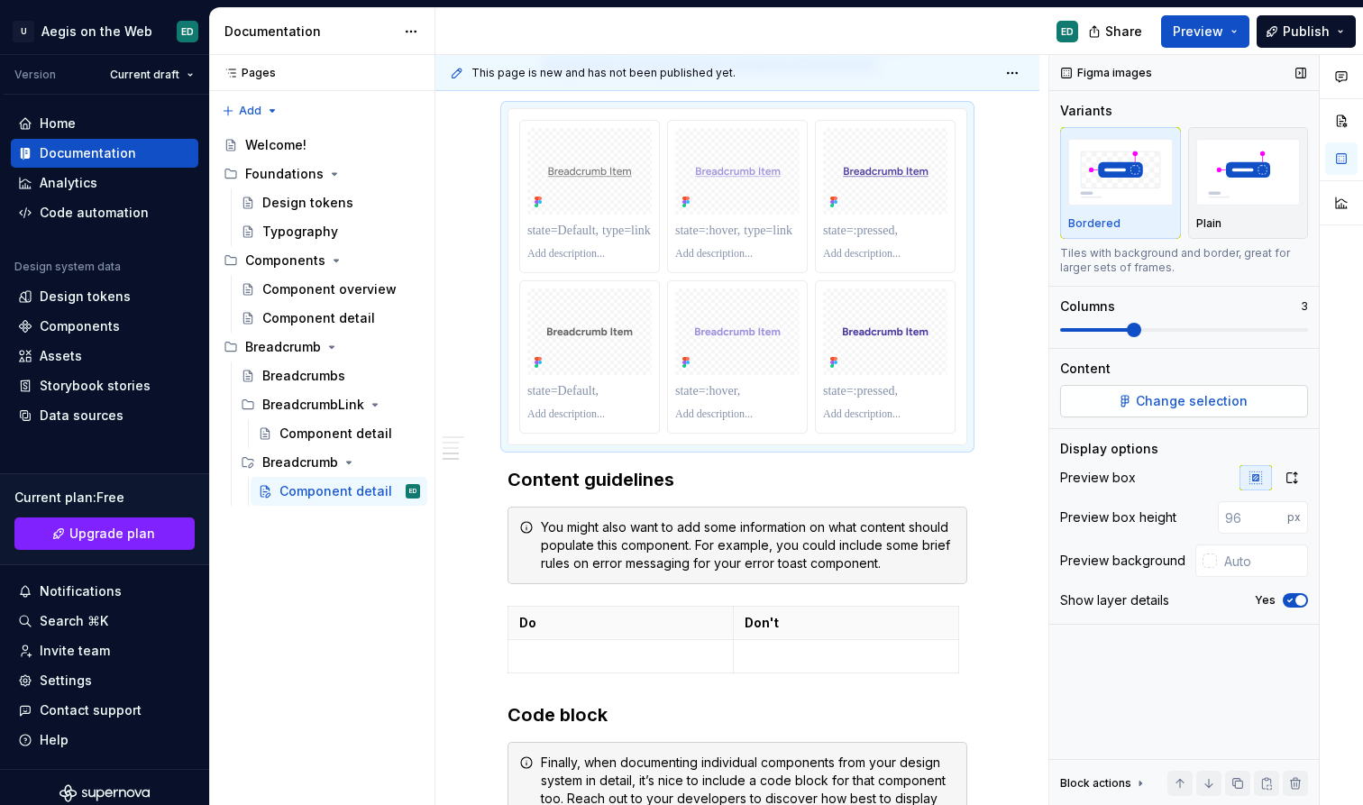
click at [1179, 399] on span "Change selection" at bounding box center [1192, 401] width 112 height 18
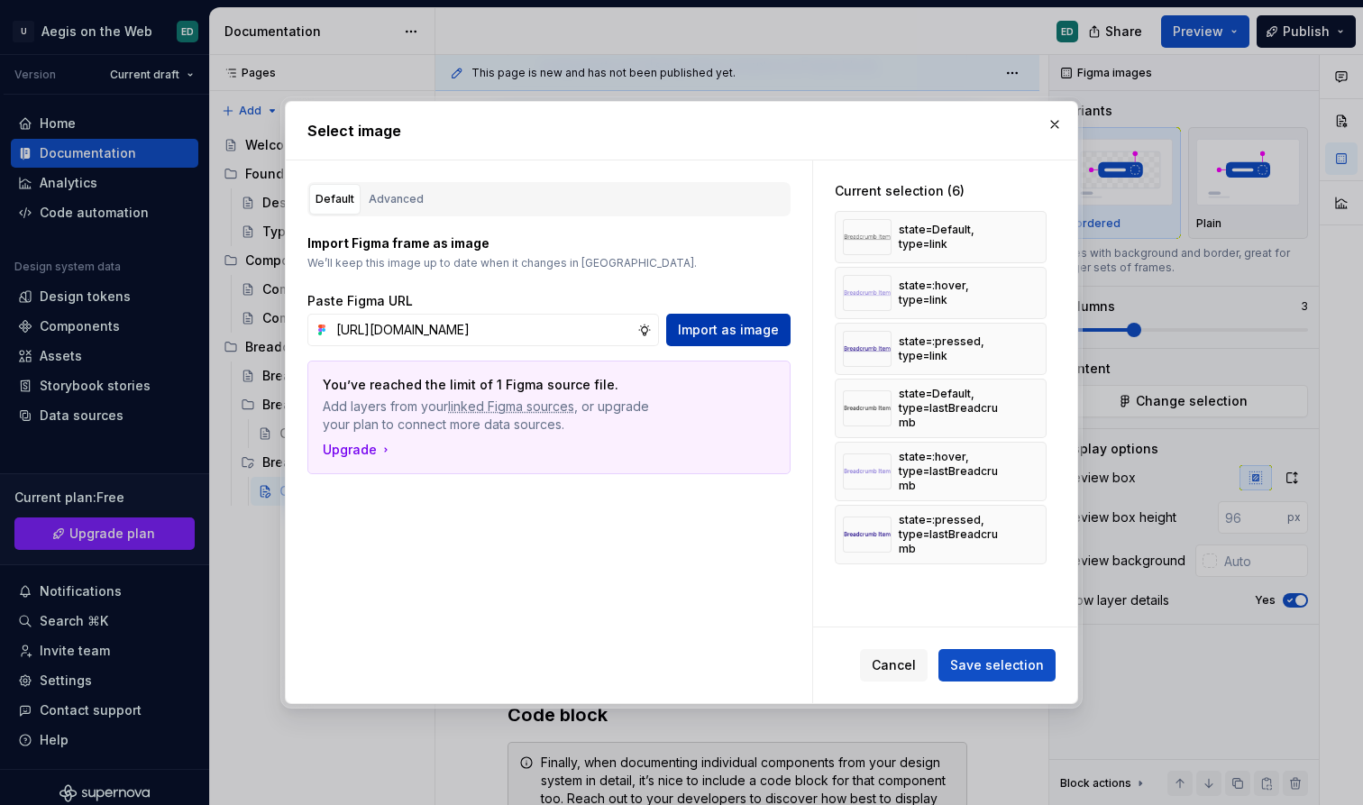
type input "https://www.figma.com/design/oWLeTQd6ed3HpgBfgVPn9z/Aegis---Design-System?node-…"
click at [737, 314] on button "Import as image" at bounding box center [728, 330] width 124 height 32
click at [1031, 522] on button "button" at bounding box center [1025, 534] width 25 height 25
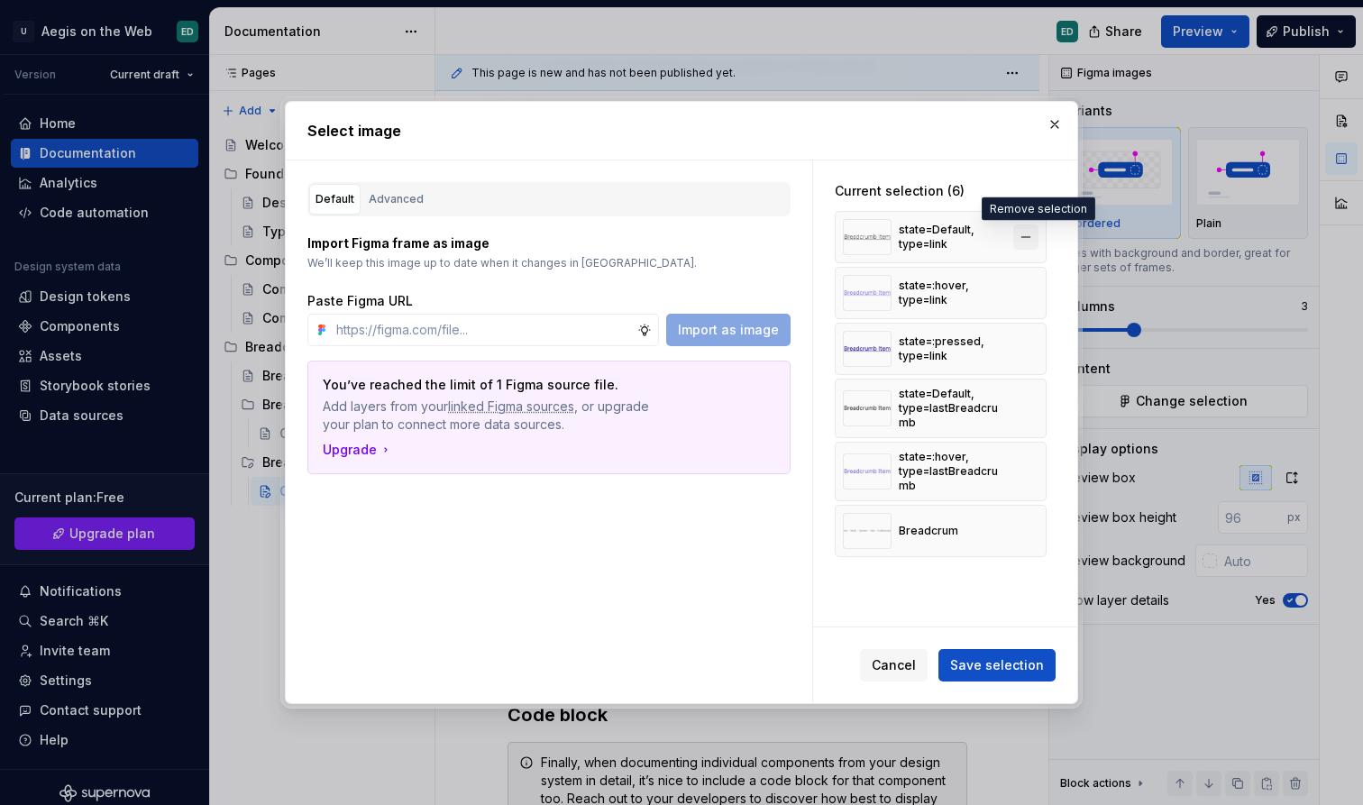
click at [1031, 238] on button "button" at bounding box center [1025, 236] width 25 height 25
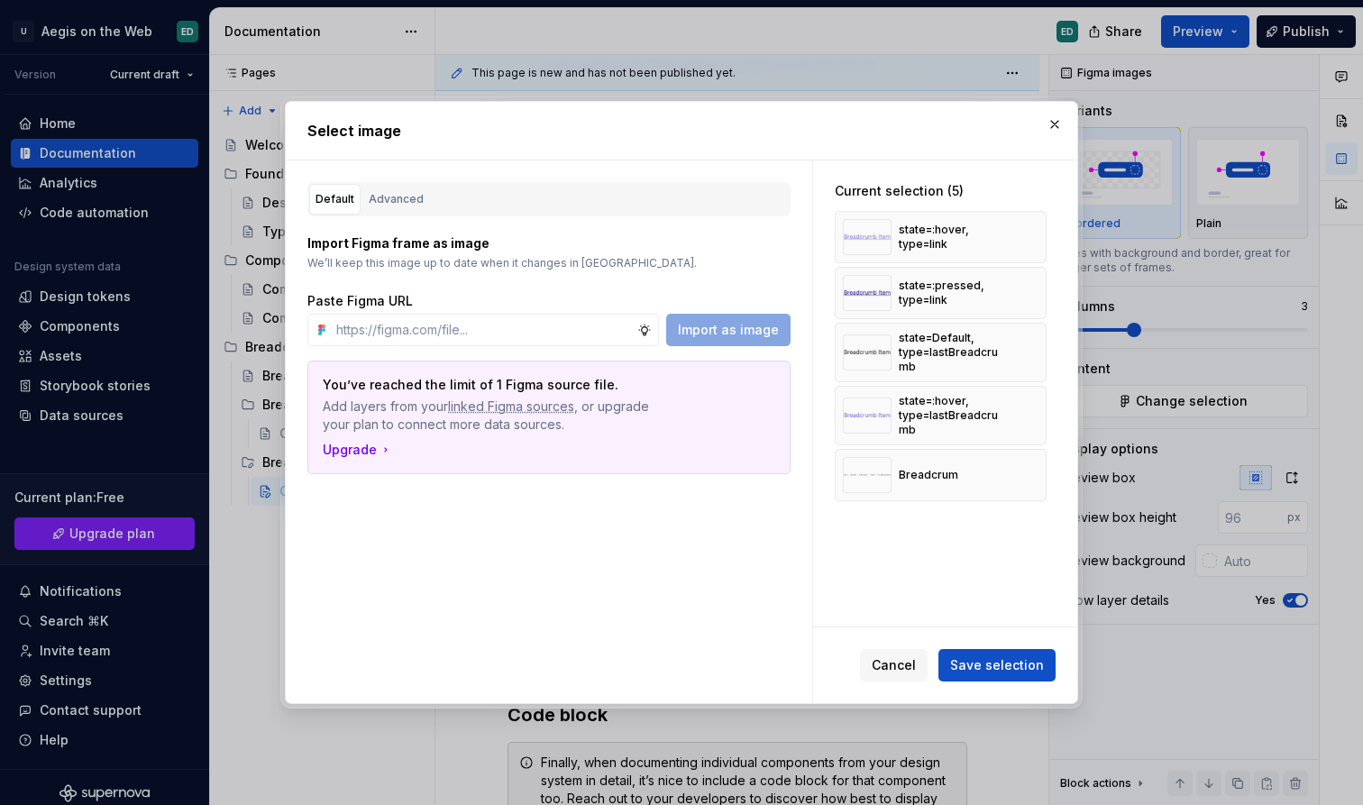
click at [1031, 238] on button "button" at bounding box center [1025, 236] width 25 height 25
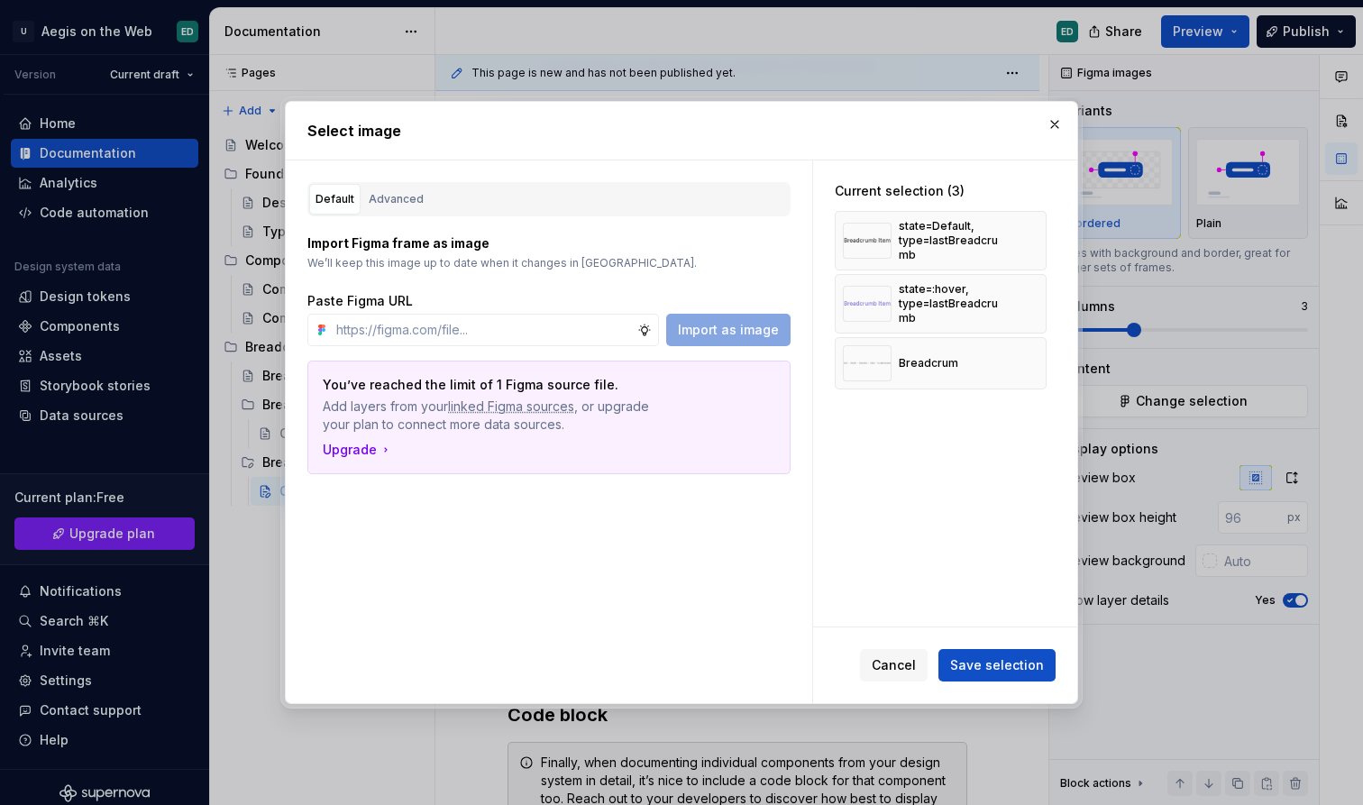
click at [1031, 238] on button "button" at bounding box center [1025, 240] width 25 height 25
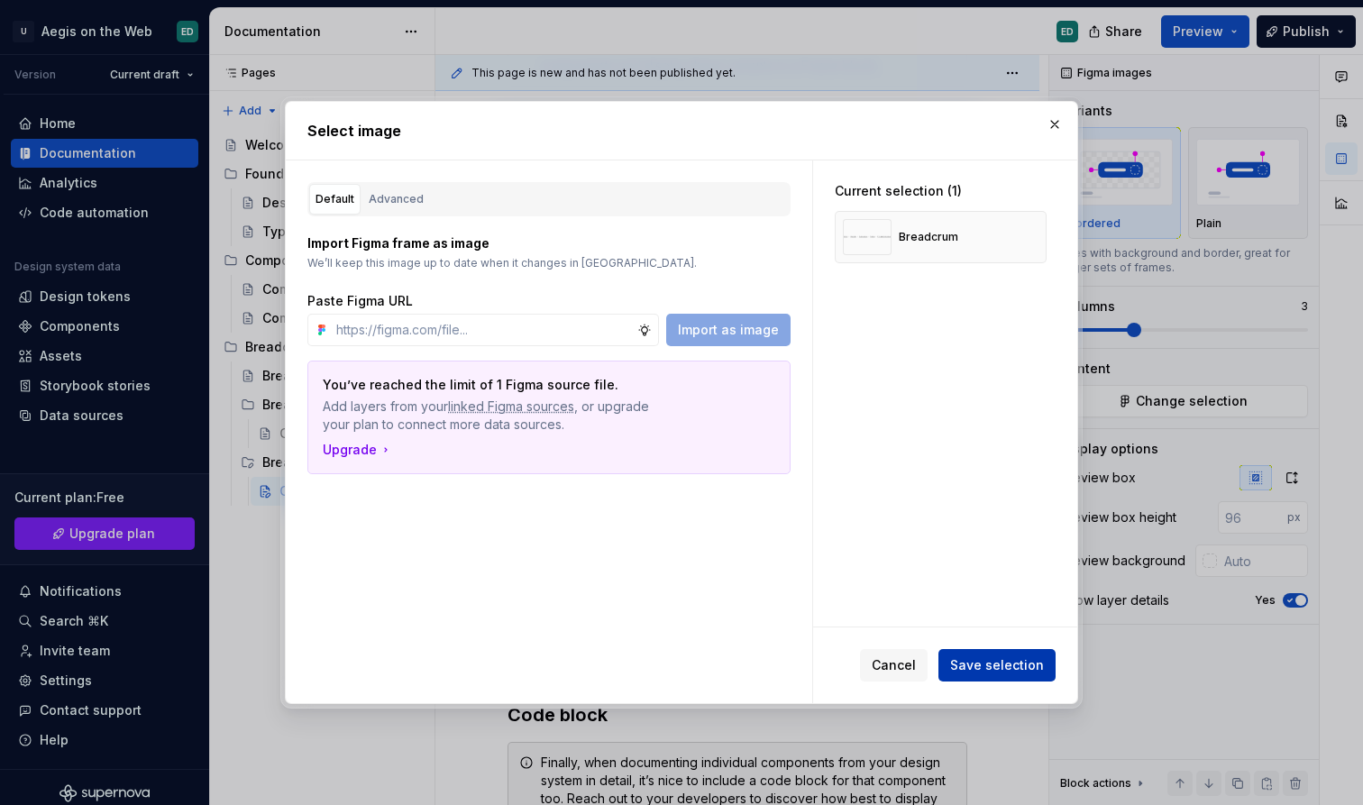
click at [1031, 665] on span "Save selection" at bounding box center [997, 665] width 94 height 18
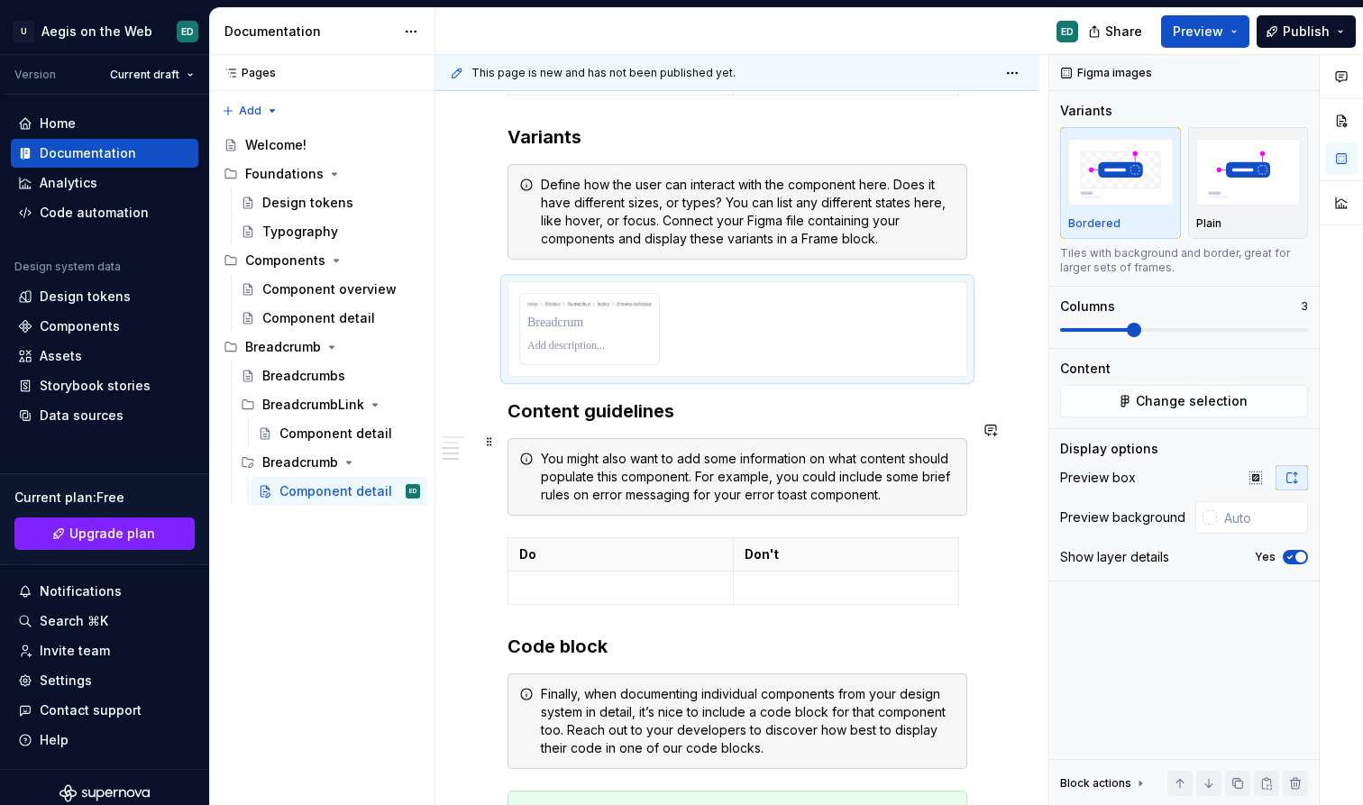
scroll to position [1134, 0]
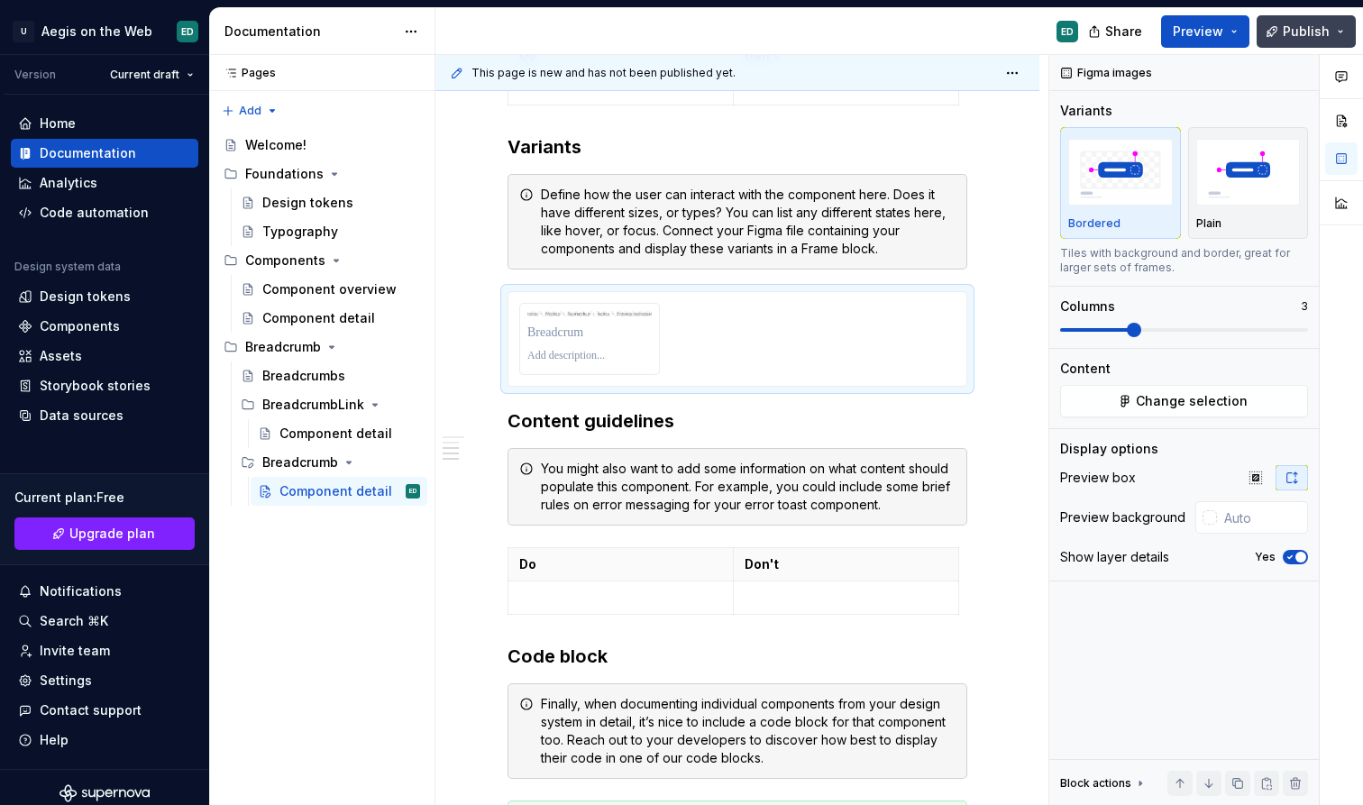
click at [1303, 41] on button "Publish" at bounding box center [1306, 31] width 99 height 32
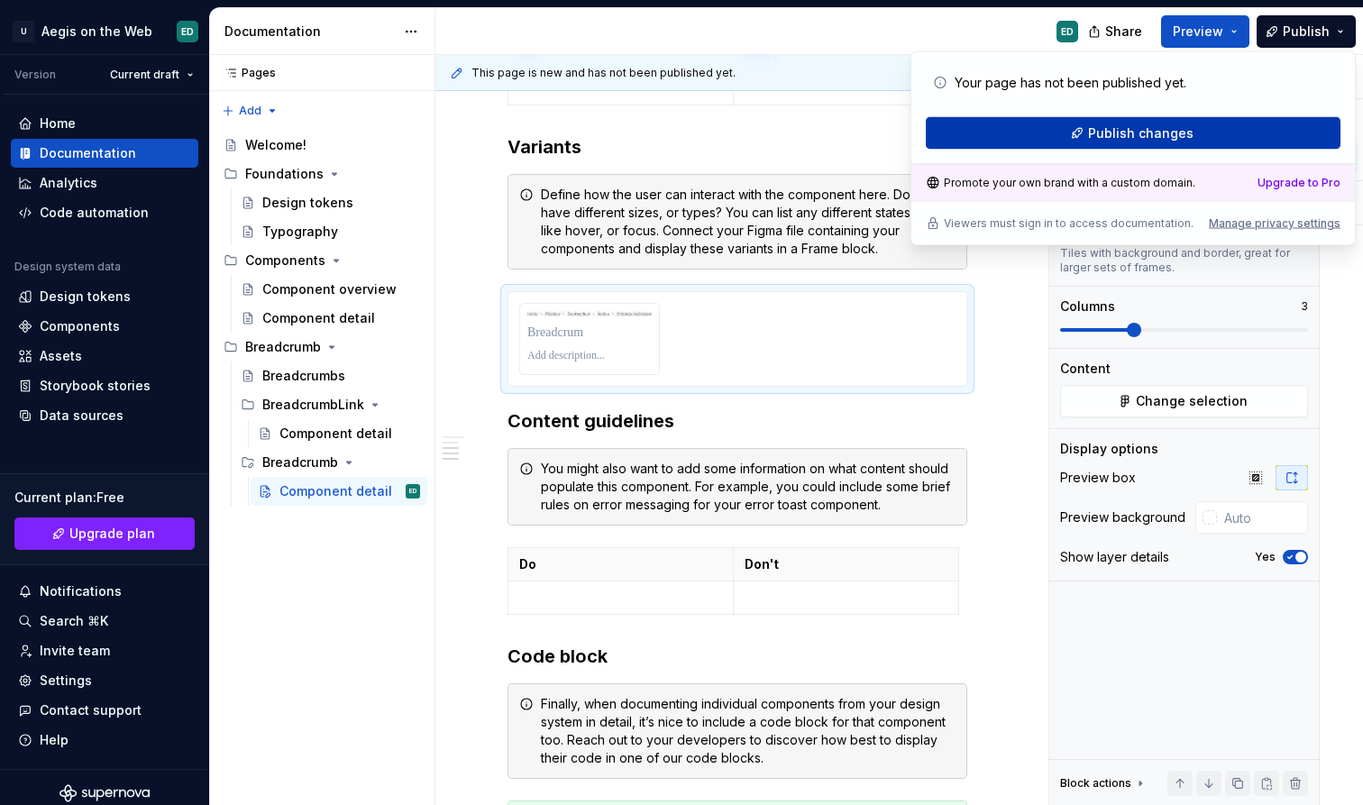
click at [1165, 130] on span "Publish changes" at bounding box center [1140, 133] width 105 height 18
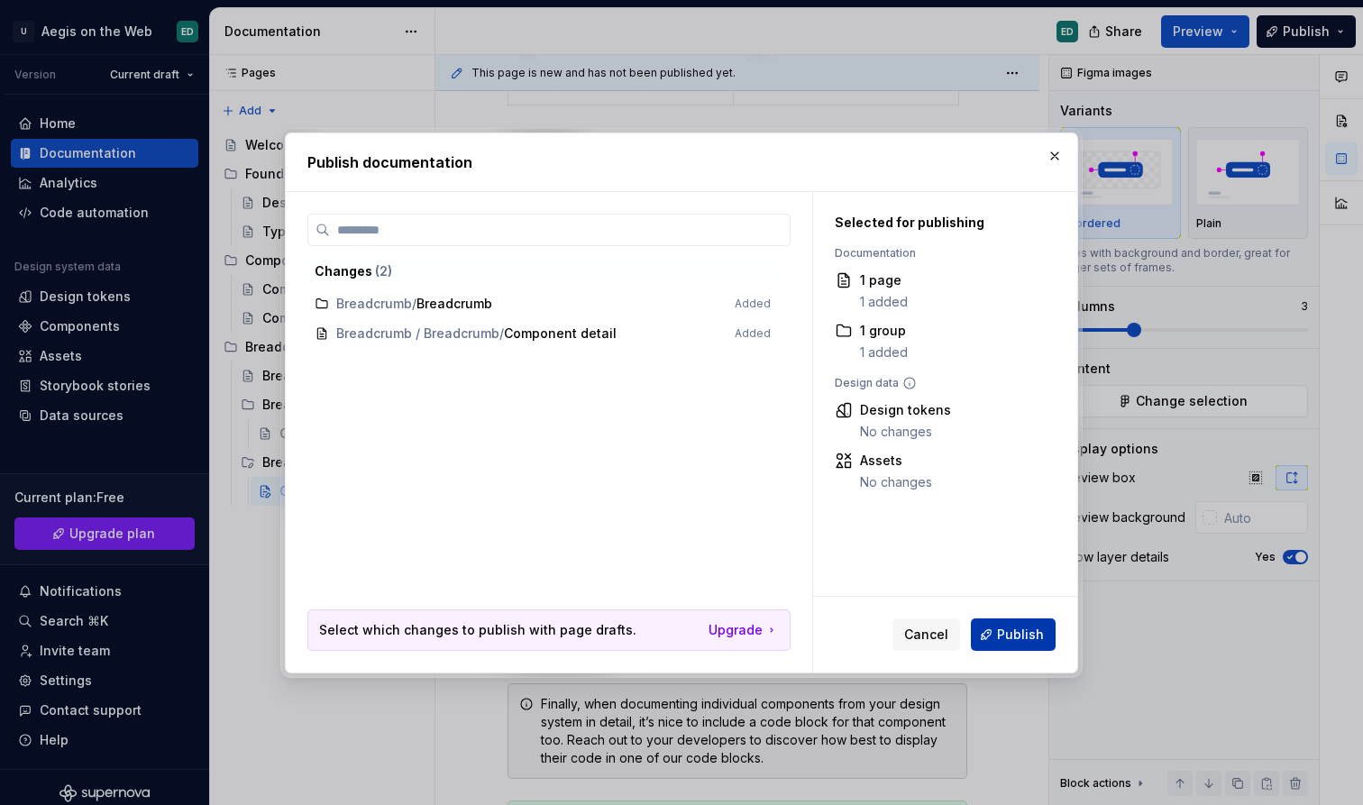
click at [993, 634] on button "Publish" at bounding box center [1013, 634] width 85 height 32
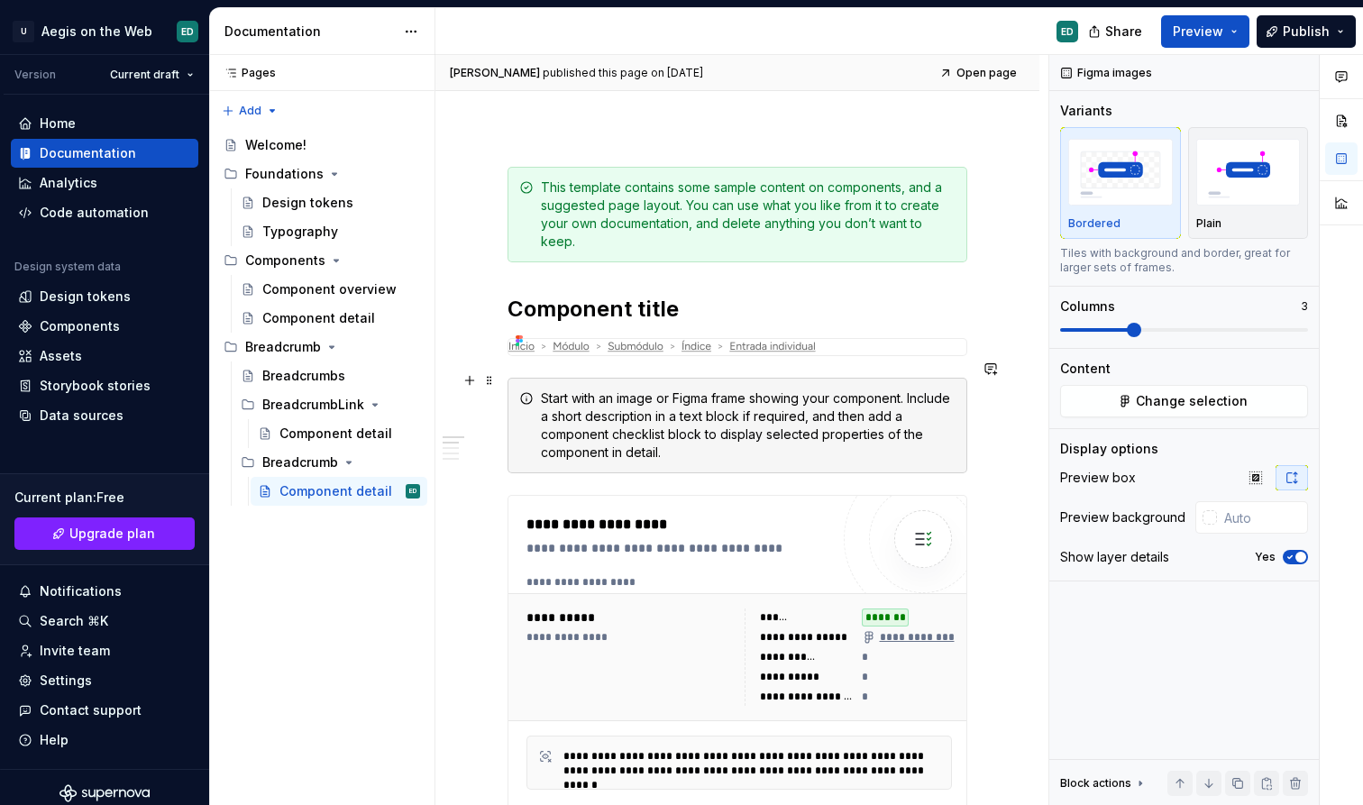
scroll to position [285, 0]
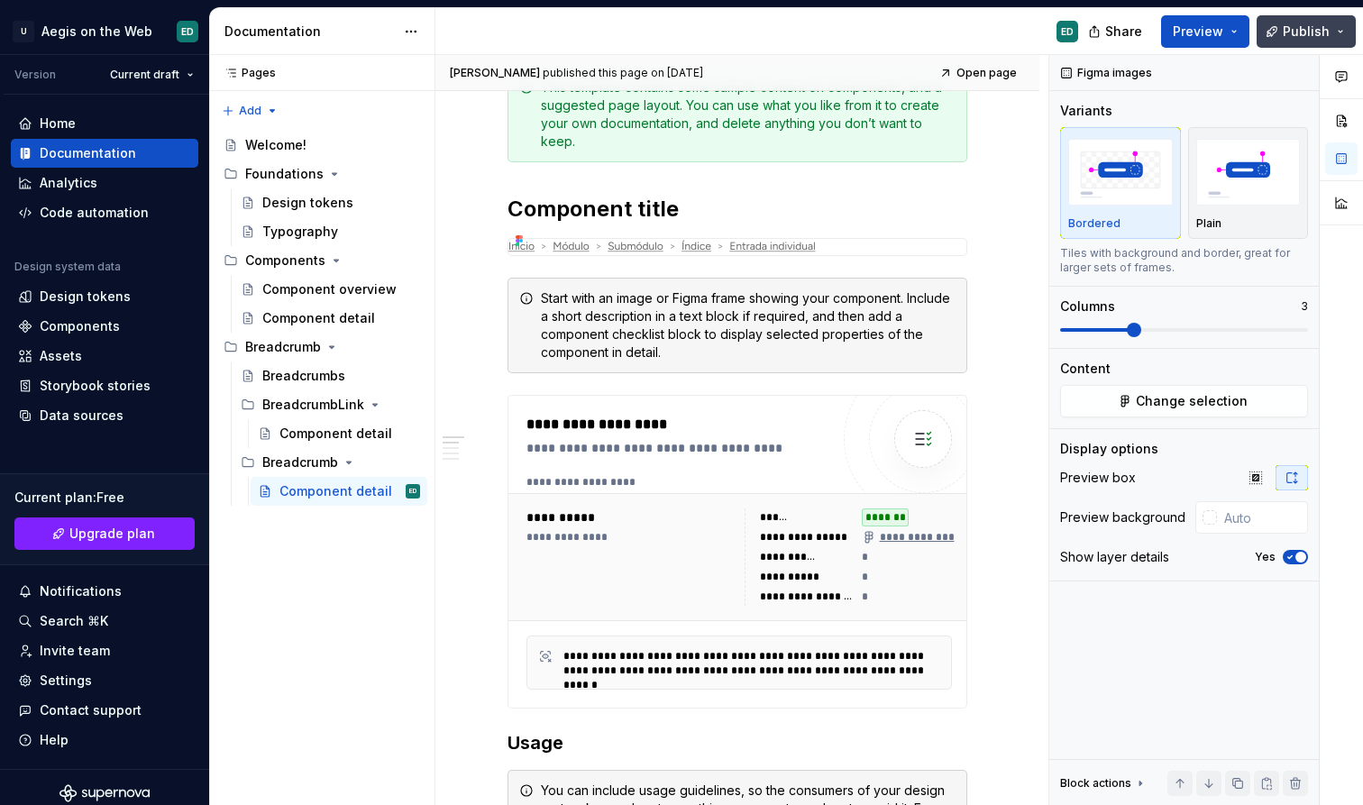
click at [1275, 32] on button "Publish" at bounding box center [1306, 31] width 99 height 32
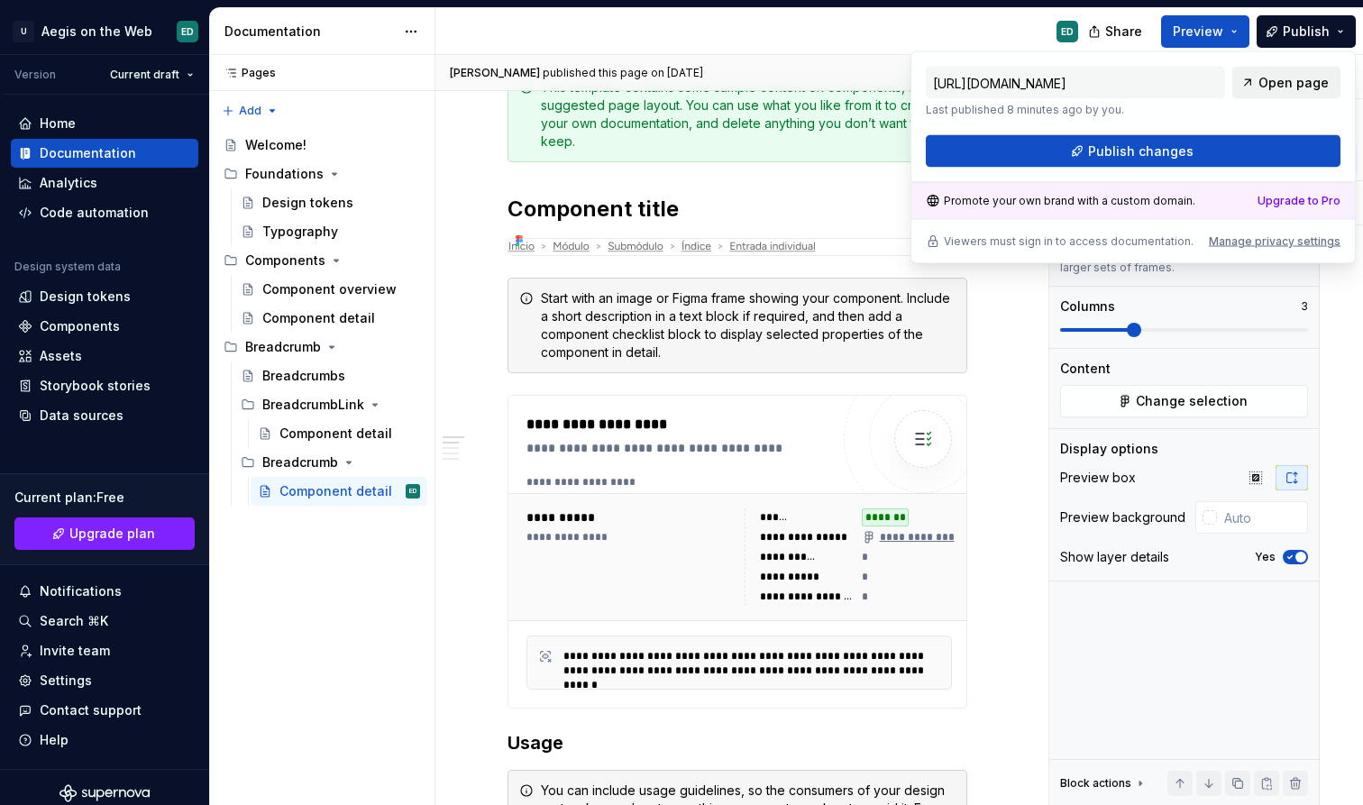
click at [1280, 76] on span "Open page" at bounding box center [1293, 83] width 70 height 18
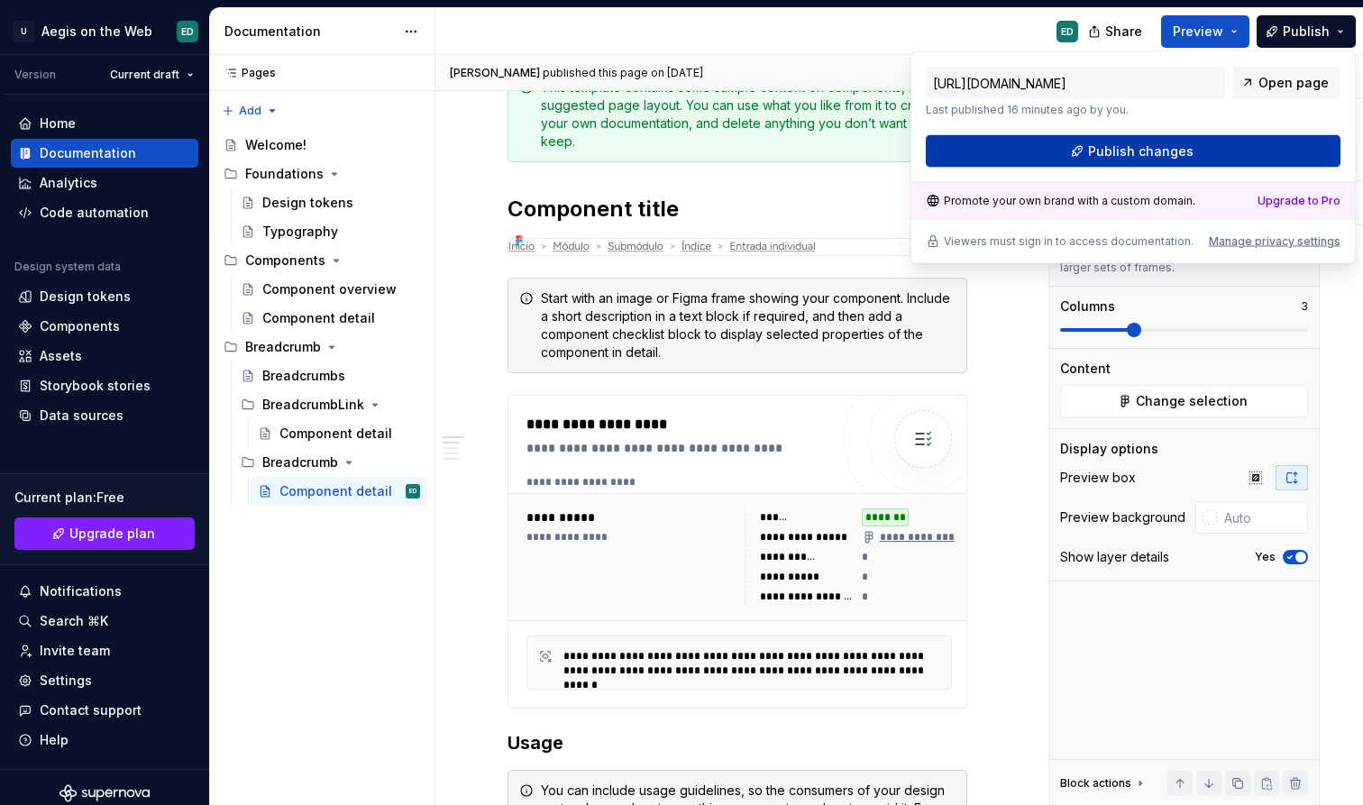
type textarea "*"
